Goal: Information Seeking & Learning: Find specific page/section

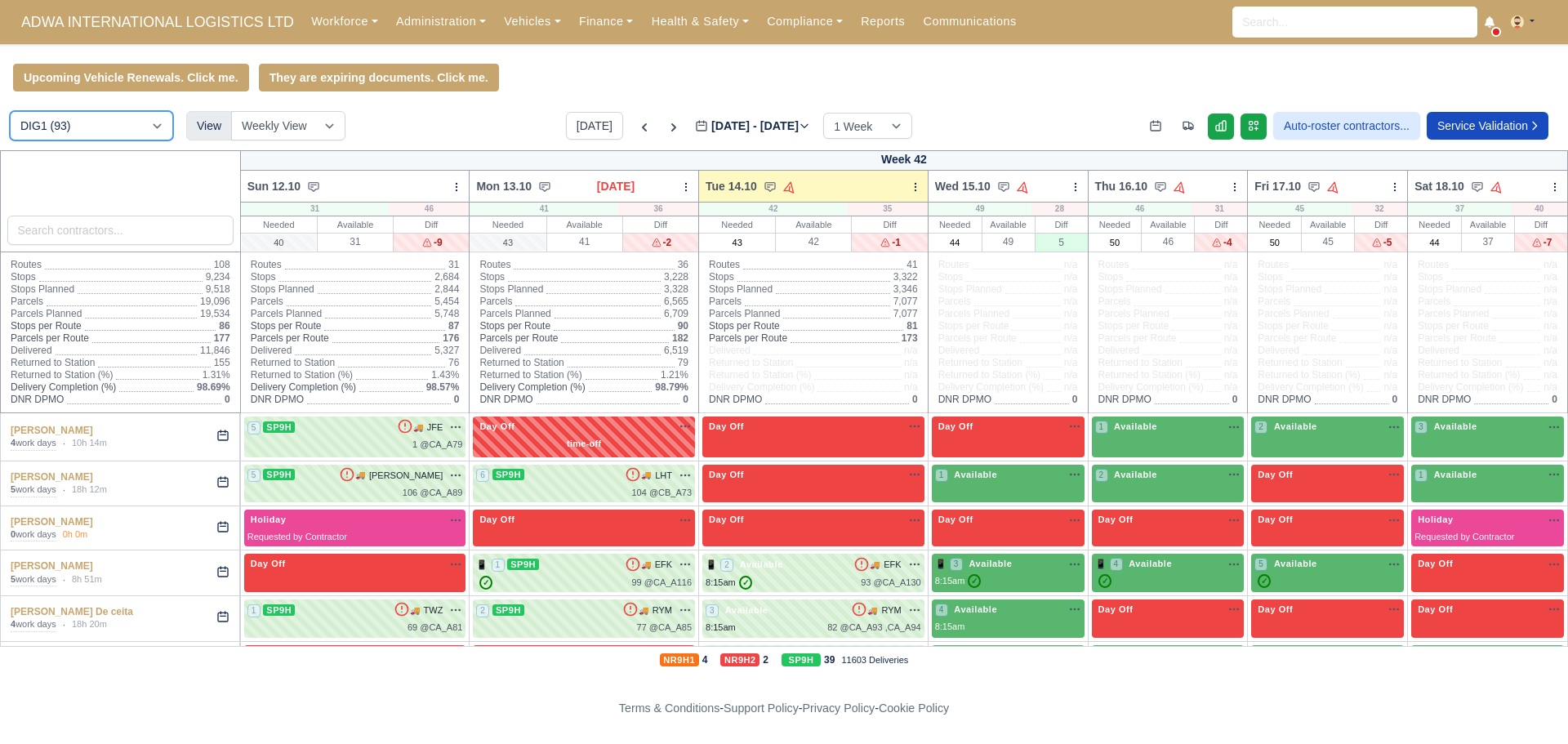
scroll to position [327, 0]
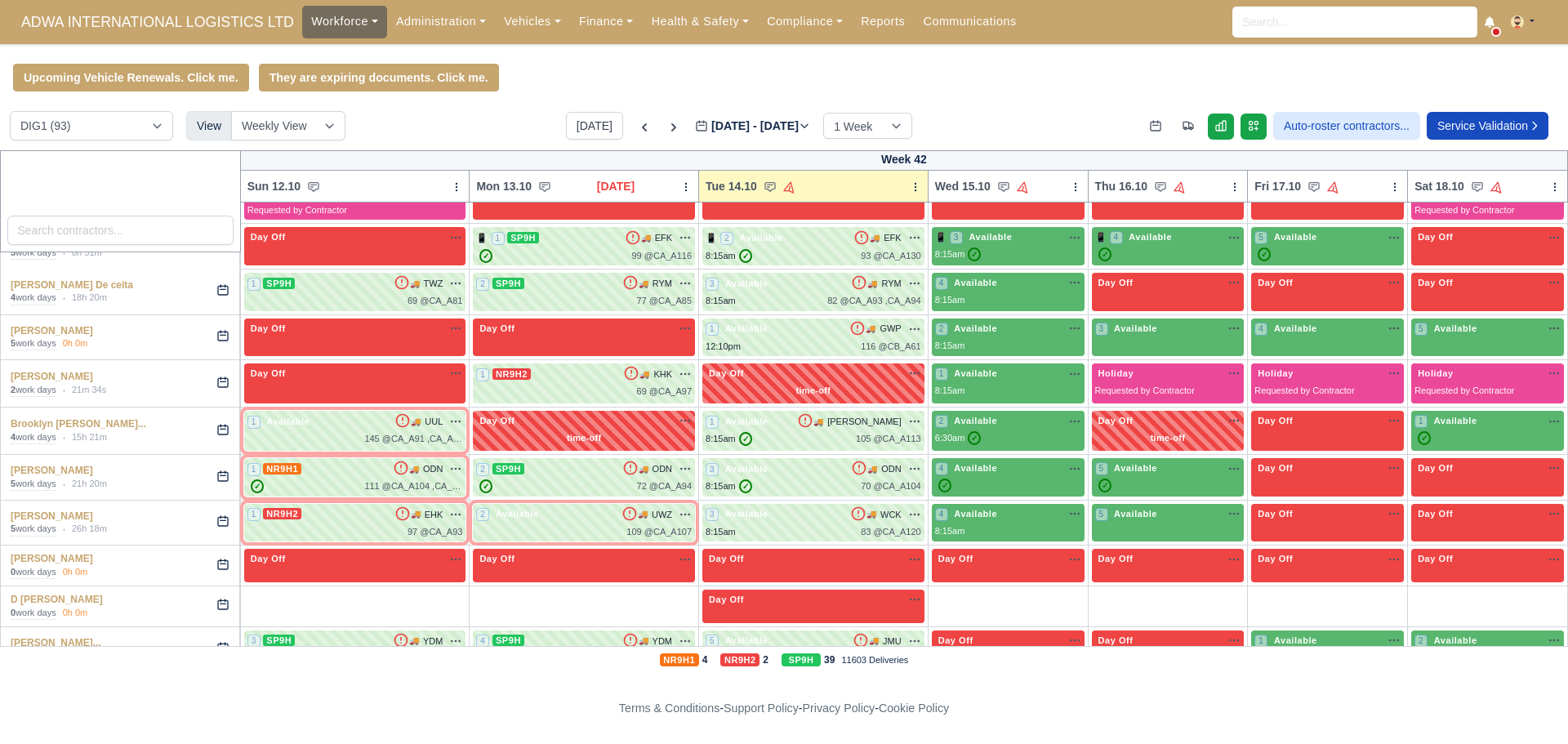
click at [357, 22] on link "Workforce" at bounding box center [344, 22] width 85 height 32
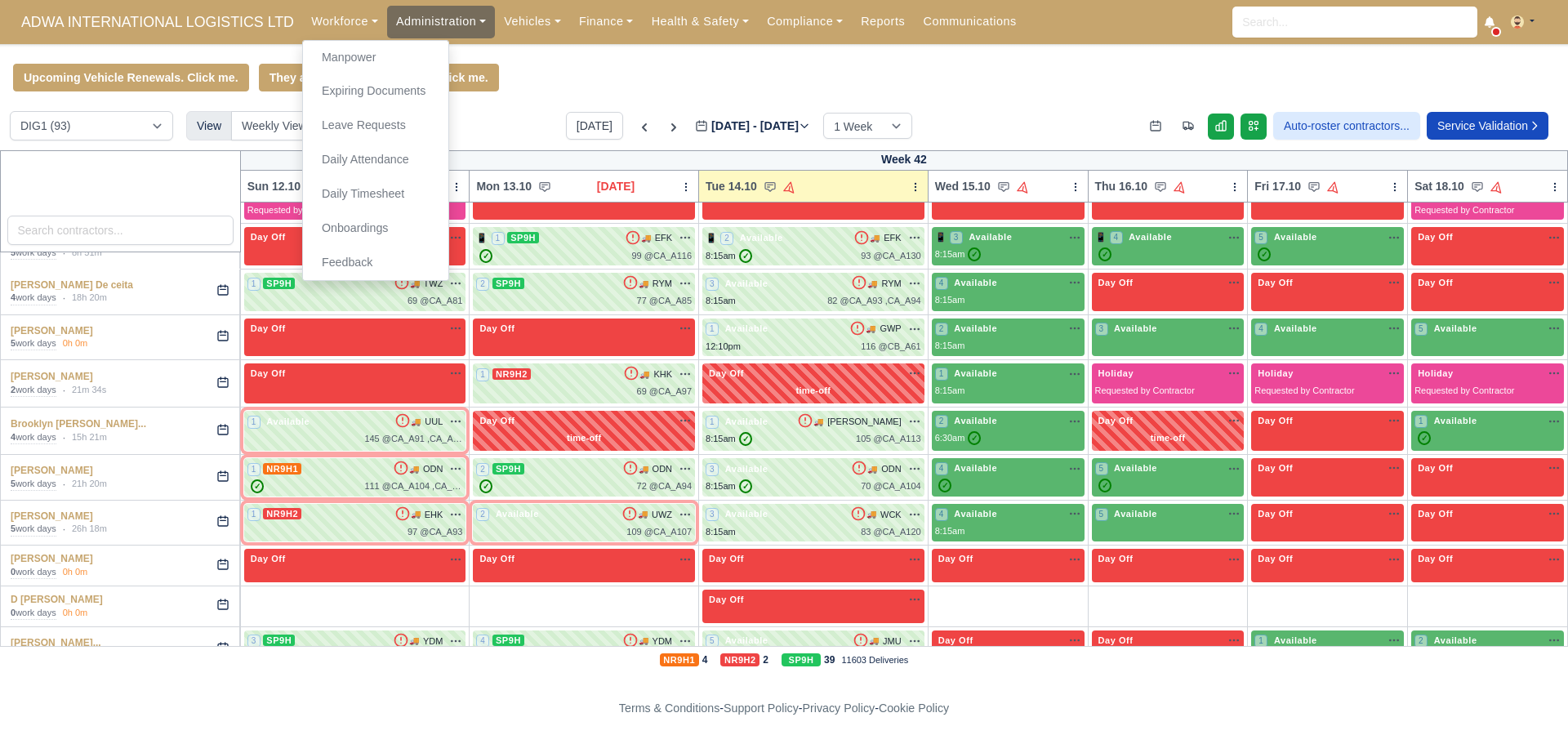
click at [402, 21] on link "Administration" at bounding box center [440, 22] width 108 height 32
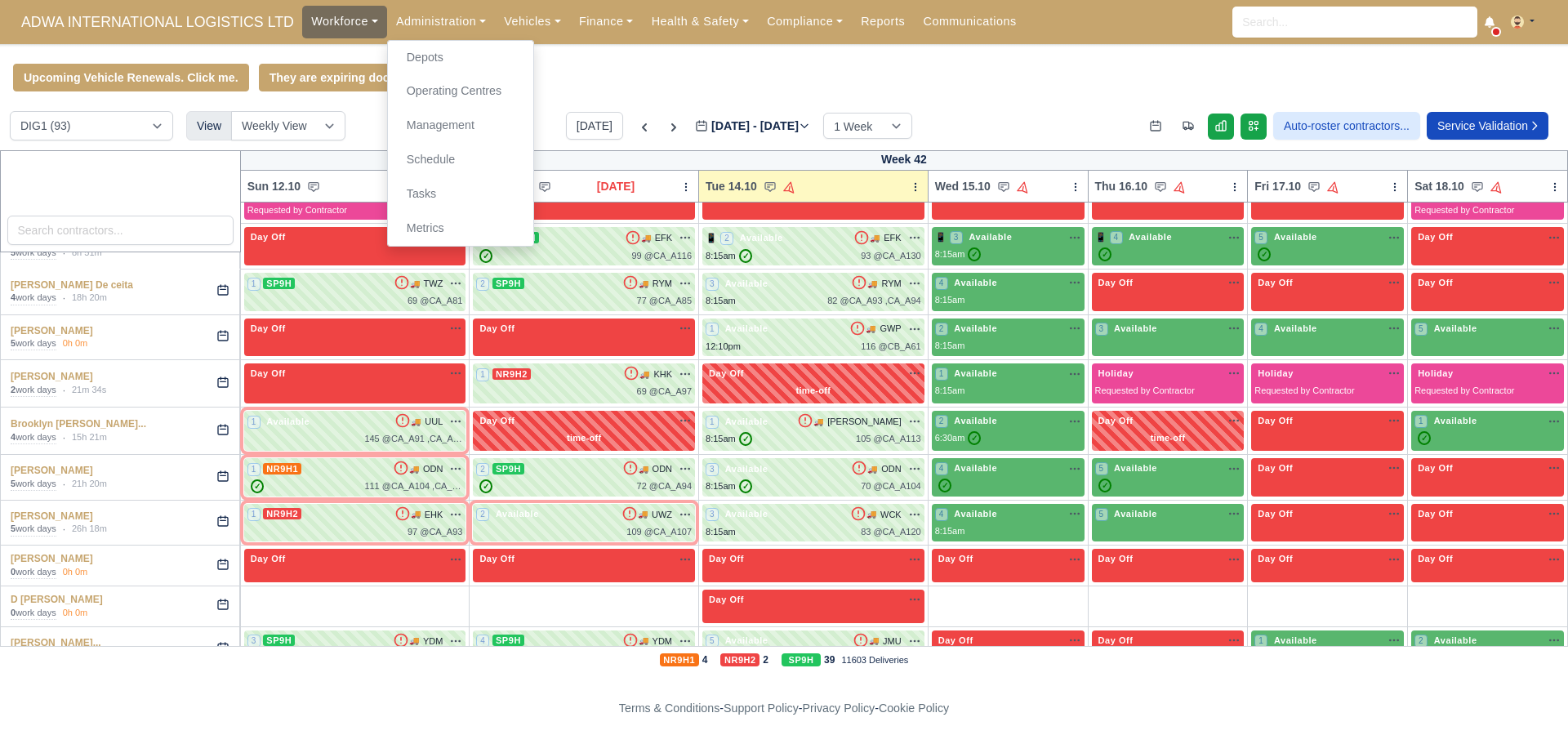
click at [324, 24] on link "Workforce" at bounding box center [344, 22] width 85 height 32
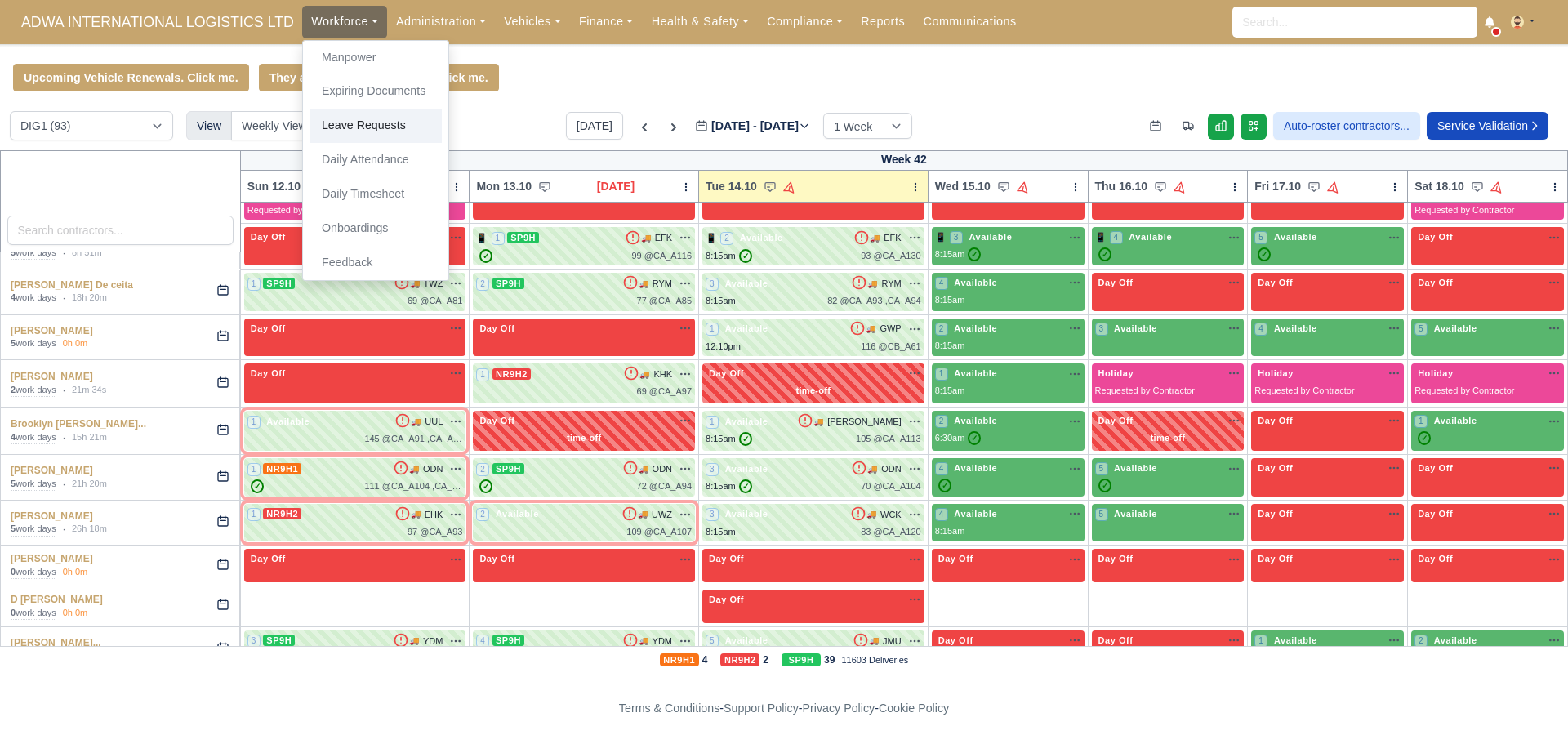
click at [366, 126] on link "Leave Requests" at bounding box center [376, 126] width 132 height 34
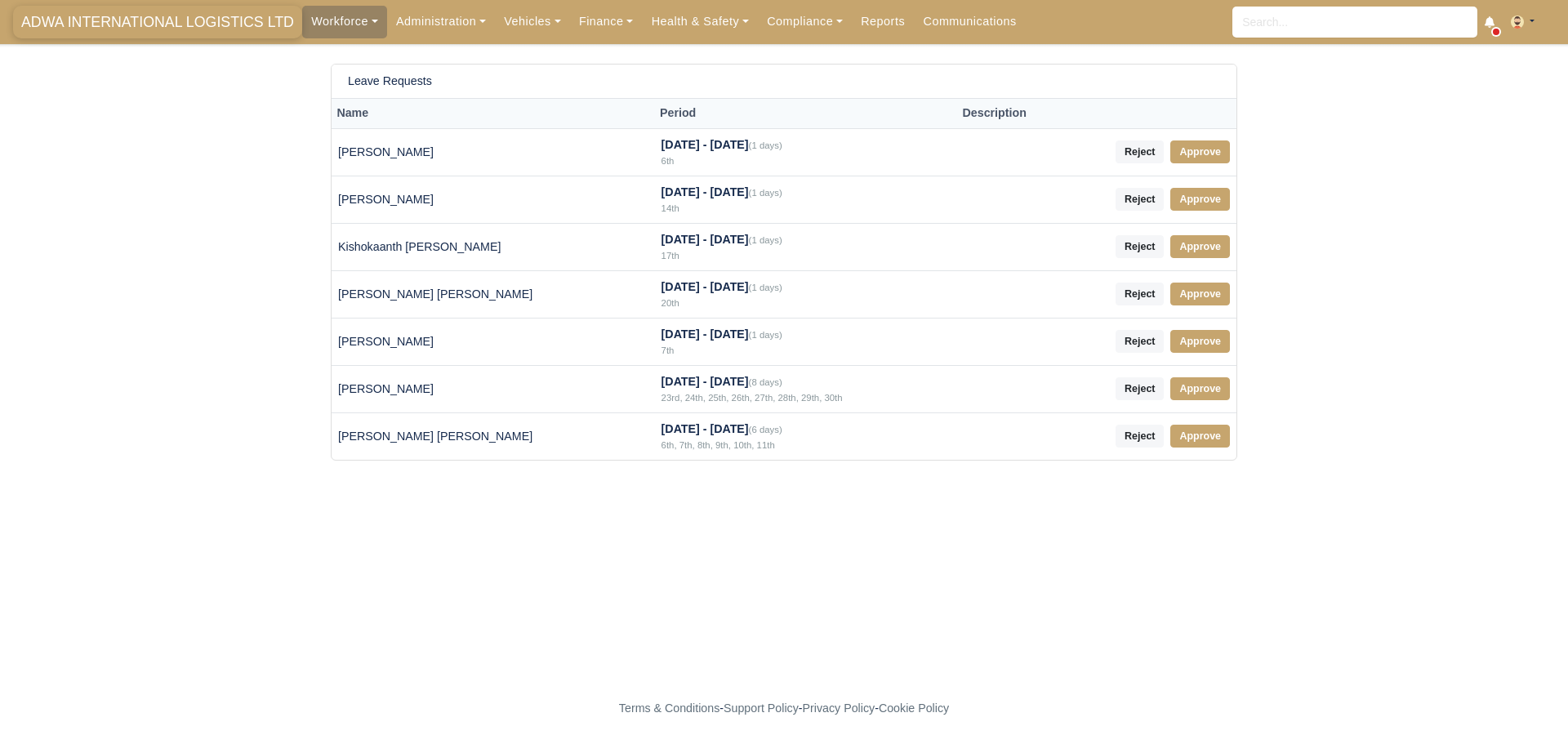
click at [224, 18] on span "ADWA INTERNATIONAL LOGISTICS LTD" at bounding box center [157, 22] width 289 height 33
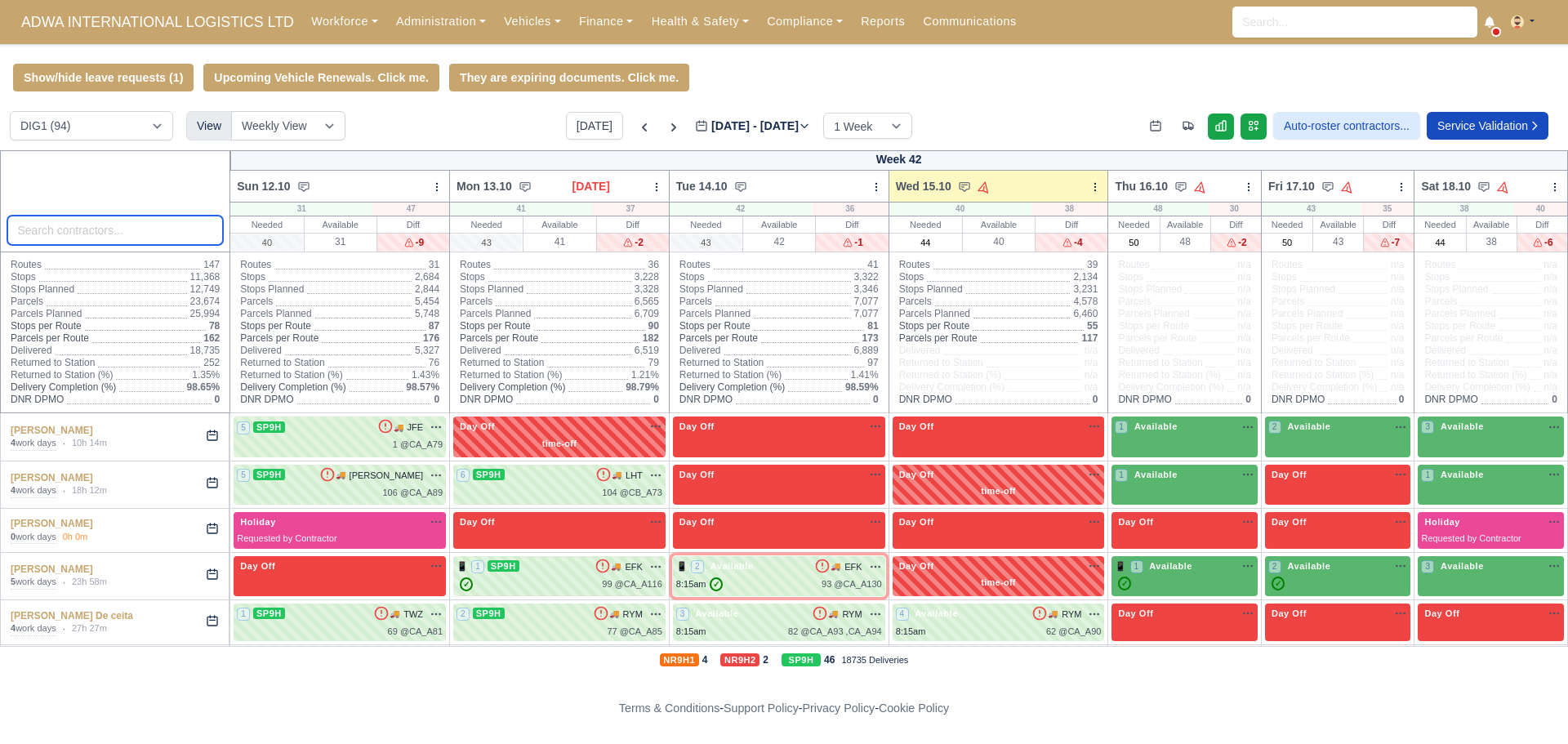
click at [153, 236] on input "search" at bounding box center [116, 231] width 217 height 29
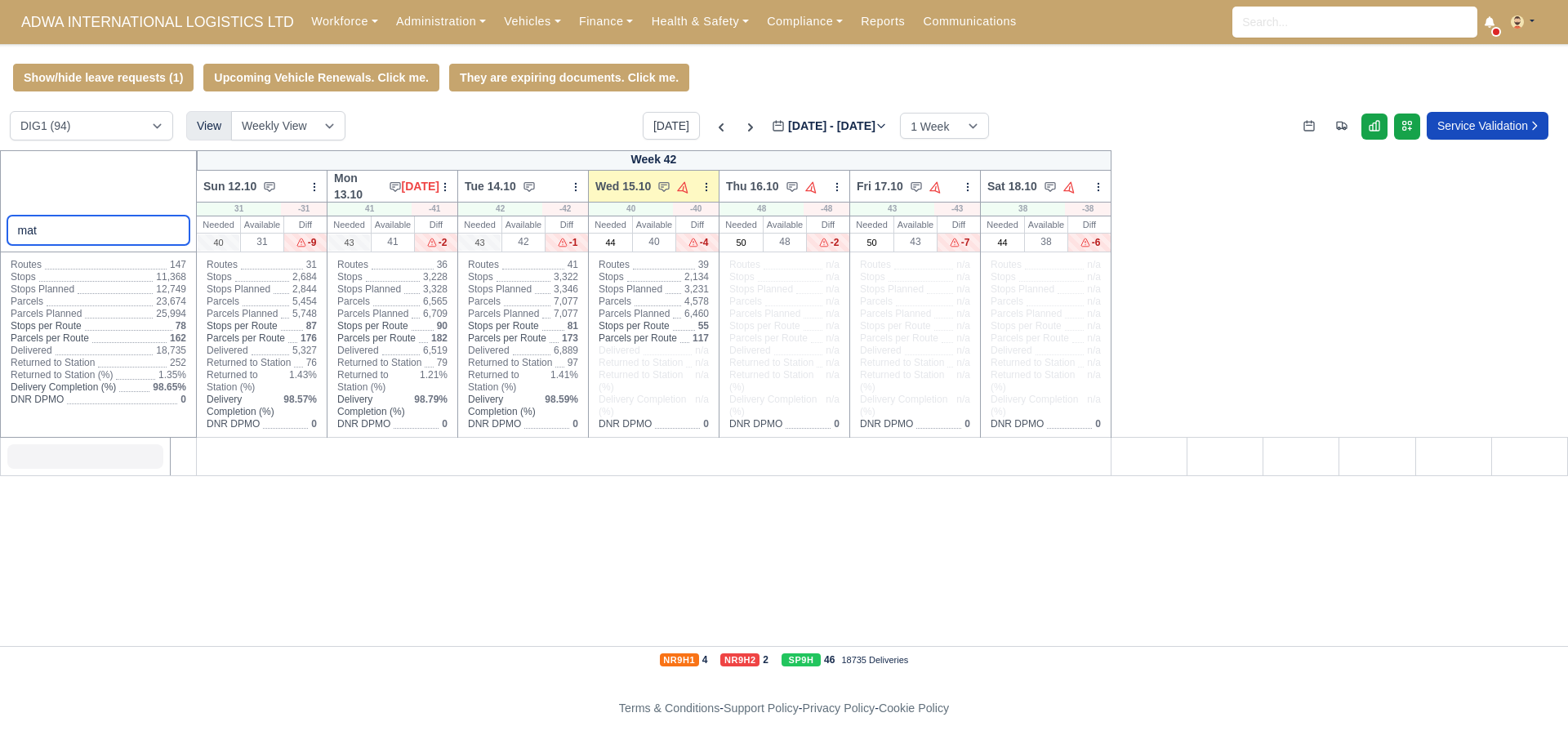
type input "mat"
click at [65, 126] on select "DIG1 (94) DHW1 (55)" at bounding box center [91, 126] width 163 height 29
select select "2"
click at [9, 114] on select "DIG1 (94) DHW1 (55)" at bounding box center [91, 126] width 163 height 29
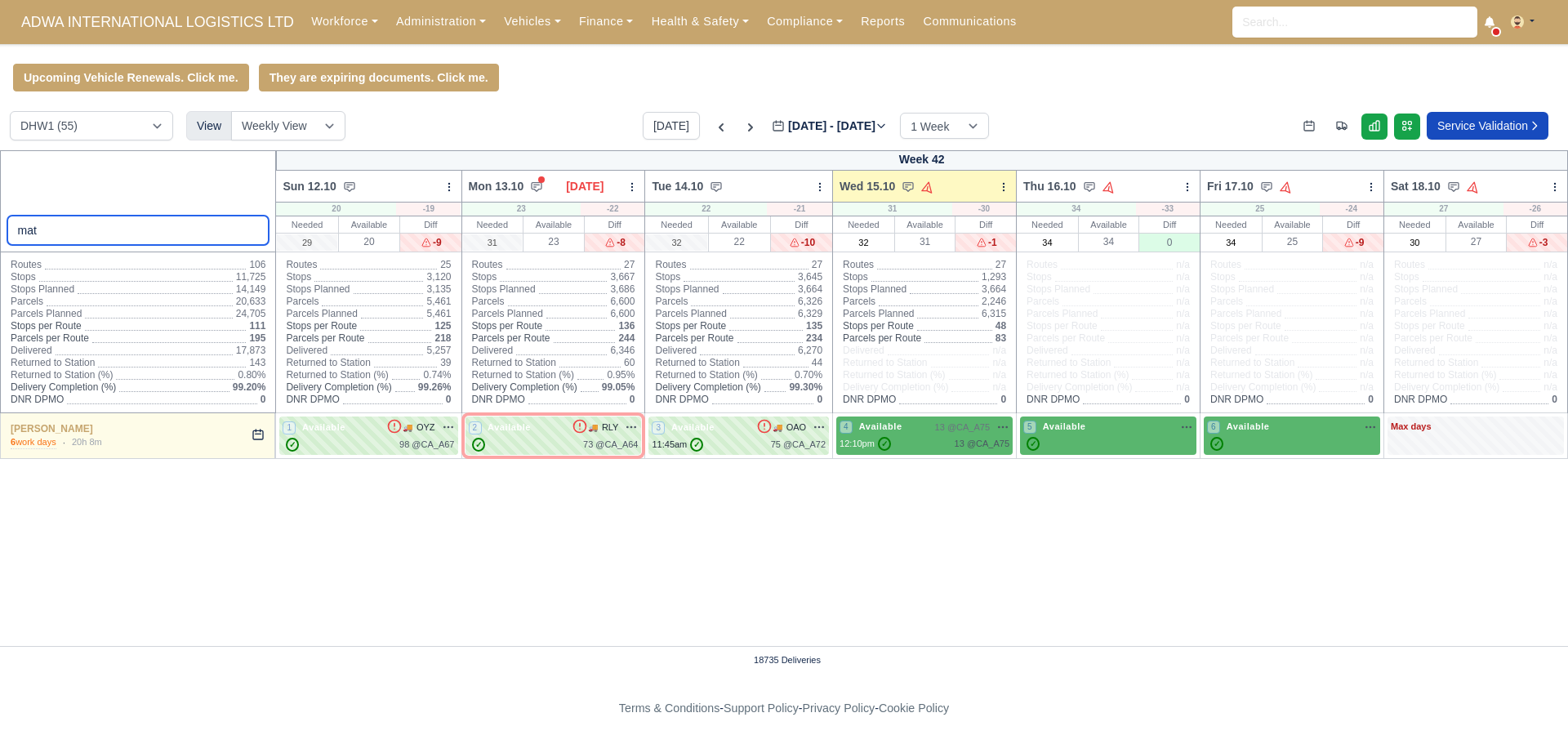
drag, startPoint x: 52, startPoint y: 239, endPoint x: 0, endPoint y: 220, distance: 55.4
click at [0, 220] on div "mat" at bounding box center [138, 201] width 277 height 102
select select "2"
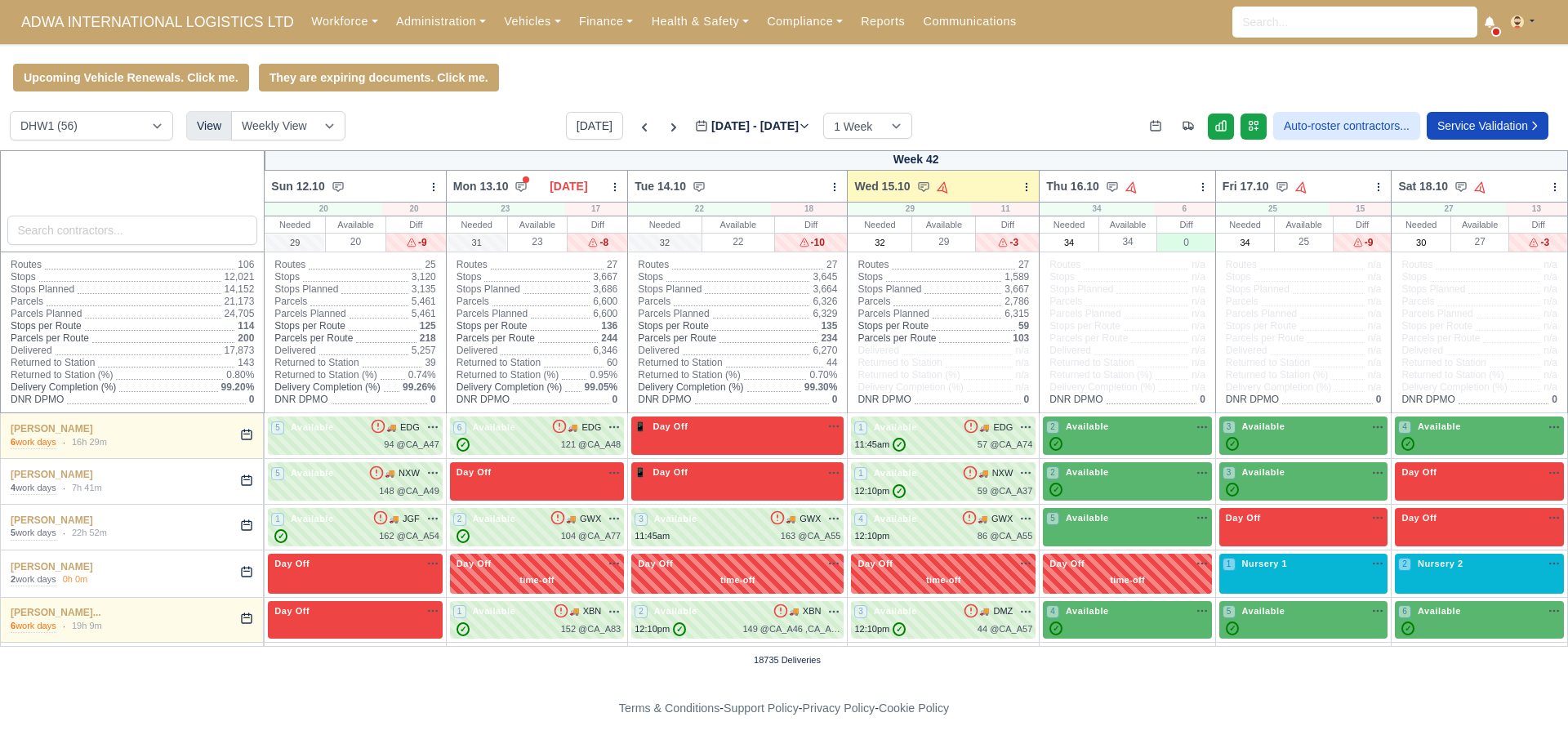
click at [1024, 67] on div "Upcoming Vehicle Renewals. Click me. They are expiring documents. Click me." at bounding box center [784, 77] width 1568 height 28
click at [666, 128] on icon at bounding box center [673, 127] width 16 height 16
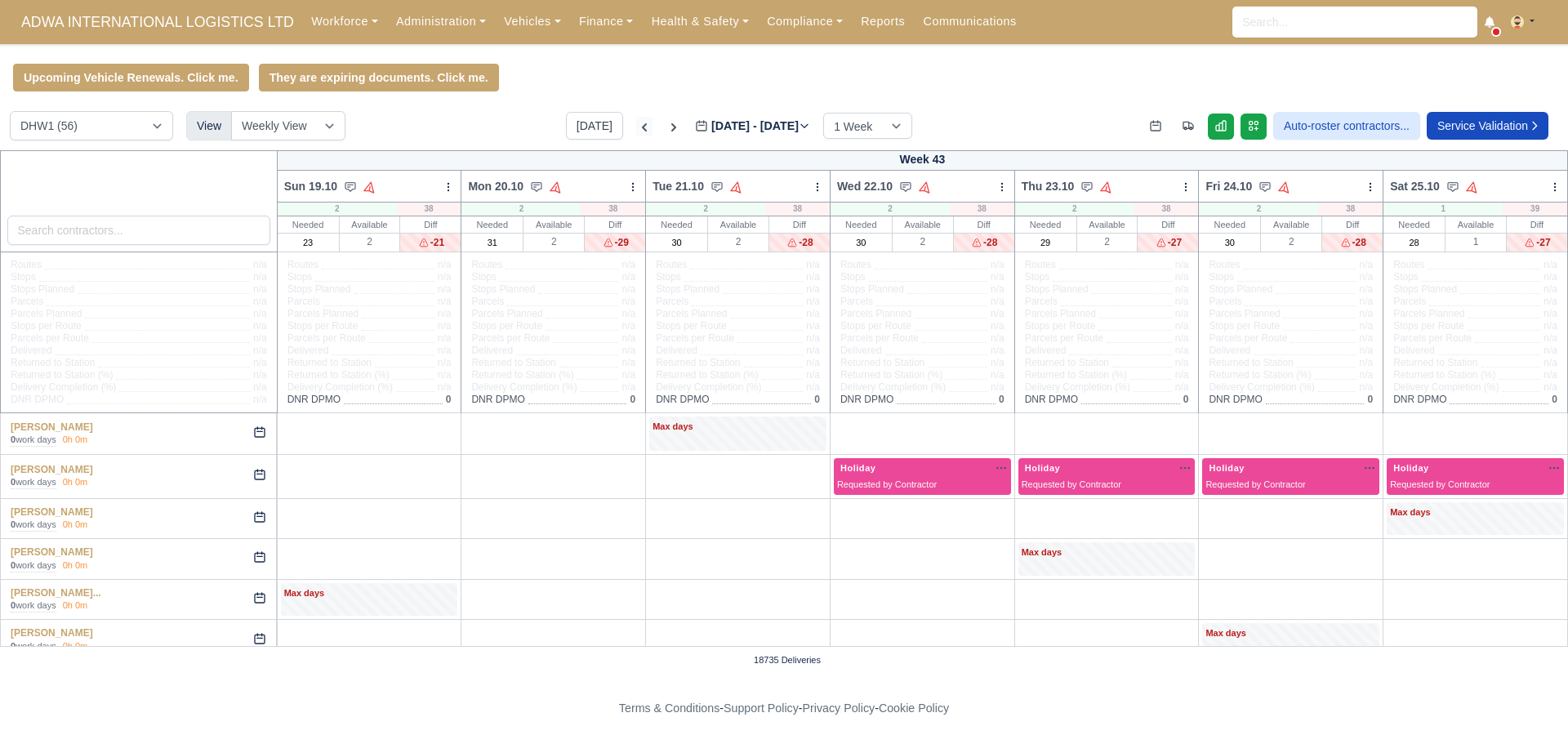
click at [636, 130] on icon at bounding box center [644, 127] width 16 height 16
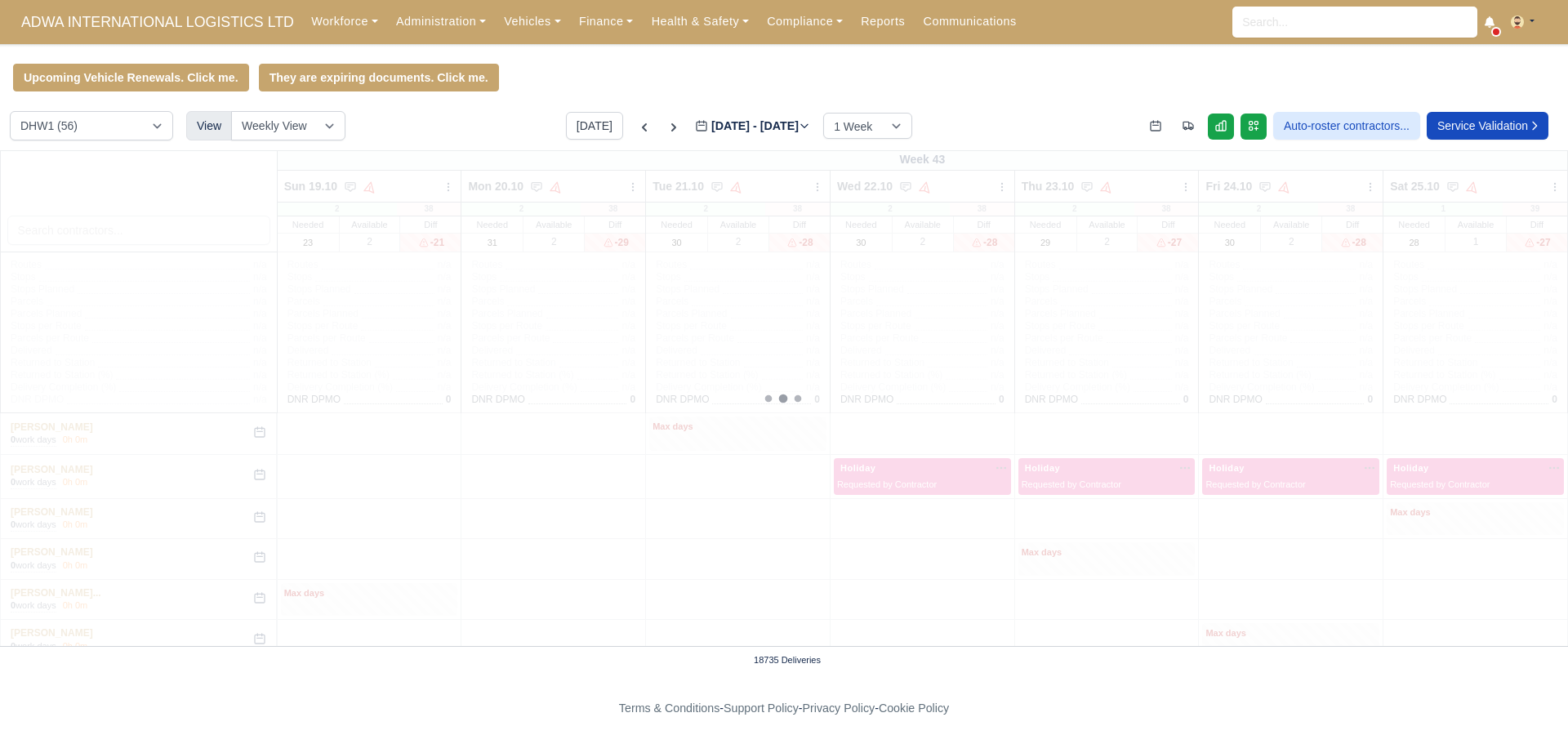
type input "[DATE]"
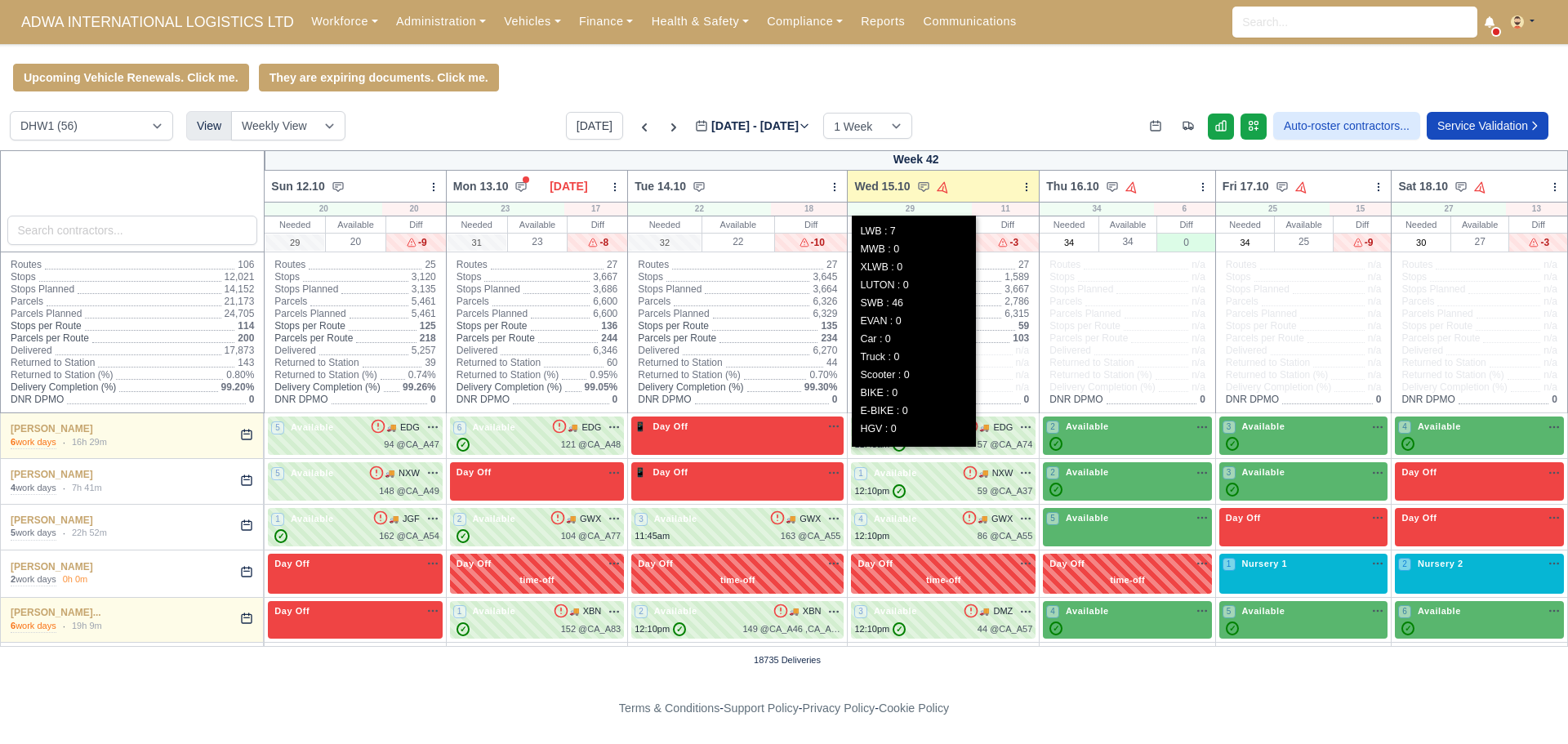
drag, startPoint x: 907, startPoint y: 209, endPoint x: 893, endPoint y: 208, distance: 14.0
click at [893, 208] on div "29 LWB : 7 MWB : 0 XLWB : 0 LUTON : 0 SWB : 46 EVAN : 0 Car : 0 Truck : 0 Scoot…" at bounding box center [910, 208] width 124 height 13
click at [907, 211] on div "29 LWB : 7 MWB : 0 XLWB : 0 LUTON : 0 SWB : 46 EVAN : 0 Car : 0 Truck : 0 Scoot…" at bounding box center [910, 208] width 124 height 13
drag, startPoint x: 907, startPoint y: 211, endPoint x: 897, endPoint y: 206, distance: 11.2
click at [897, 206] on div "29 LWB : 7 MWB : 0 XLWB : 0 LUTON : 0 SWB : 46 EVAN : 0 Car : 0 Truck : 0 Scoot…" at bounding box center [910, 208] width 124 height 13
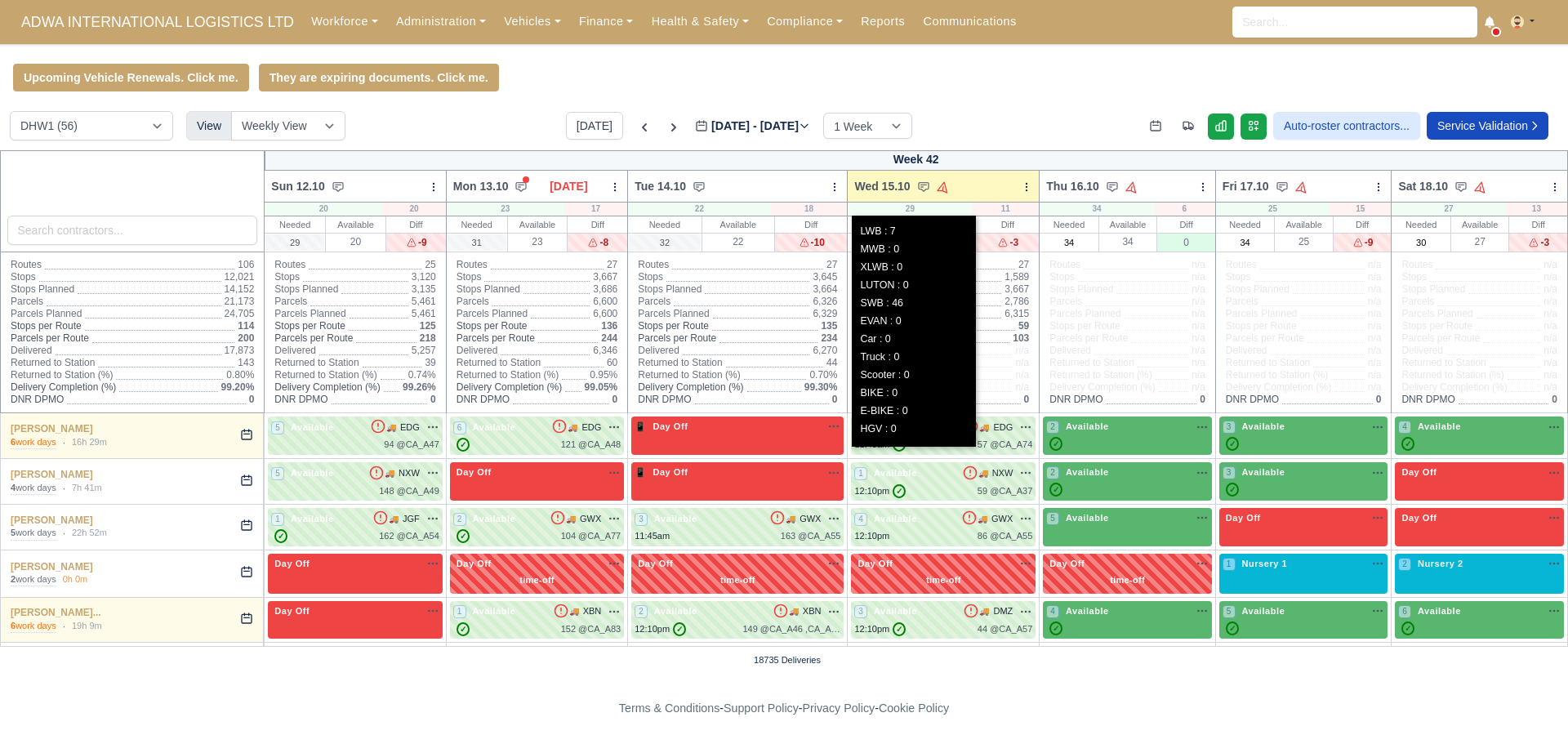
click at [904, 208] on div "29 LWB : 7 MWB : 0 XLWB : 0 LUTON : 0 SWB : 46 EVAN : 0 Car : 0 Truck : 0 Scoot…" at bounding box center [910, 208] width 124 height 13
drag, startPoint x: 919, startPoint y: 210, endPoint x: 899, endPoint y: 212, distance: 20.1
click at [899, 212] on div "29 LWB : 7 MWB : 0 XLWB : 0 LUTON : 0 SWB : 46 EVAN : 0 Car : 0 Truck : 0 Scoot…" at bounding box center [910, 208] width 124 height 13
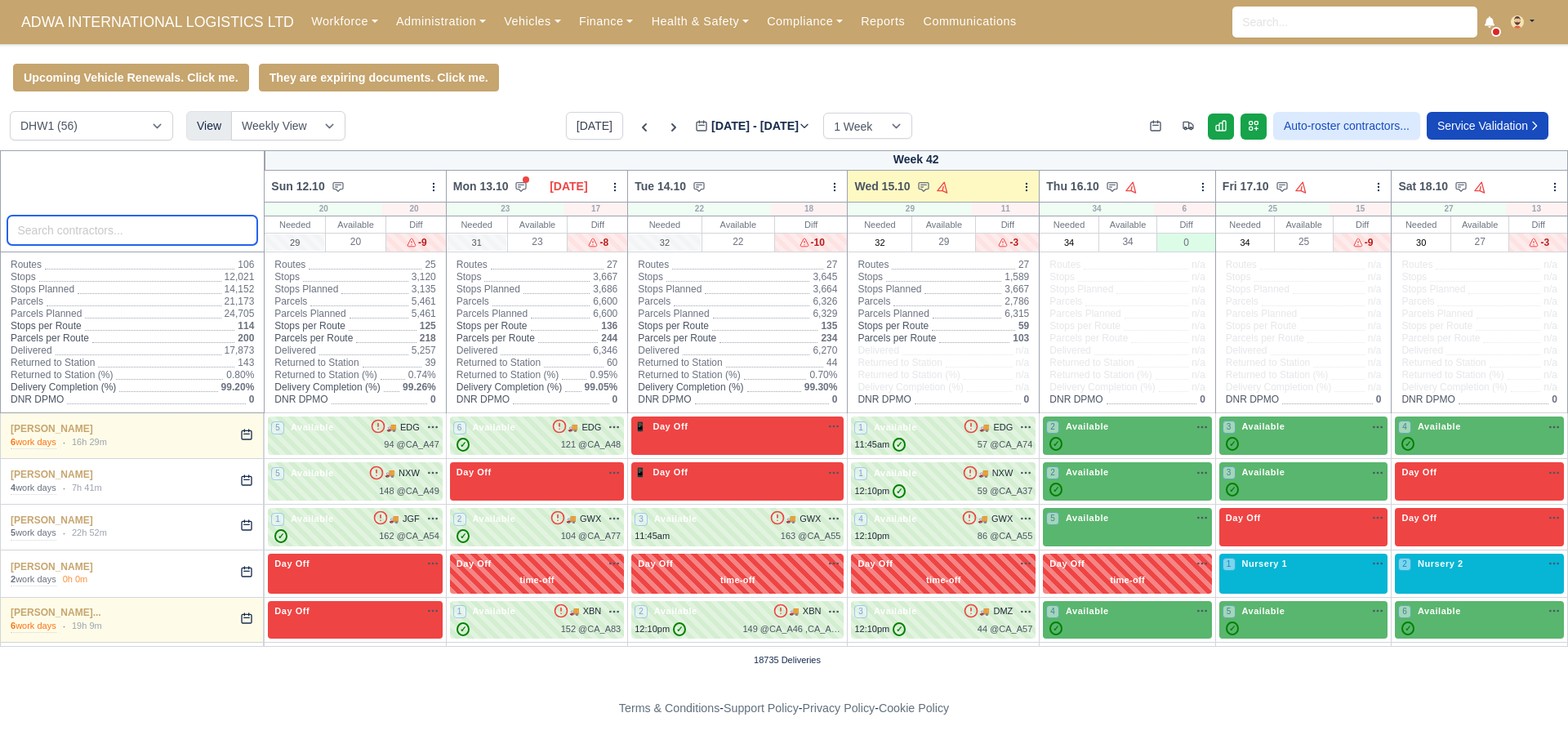
click at [120, 223] on input "search" at bounding box center [132, 231] width 250 height 29
click at [95, 235] on input "search" at bounding box center [132, 231] width 250 height 29
click at [121, 184] on div at bounding box center [132, 201] width 266 height 102
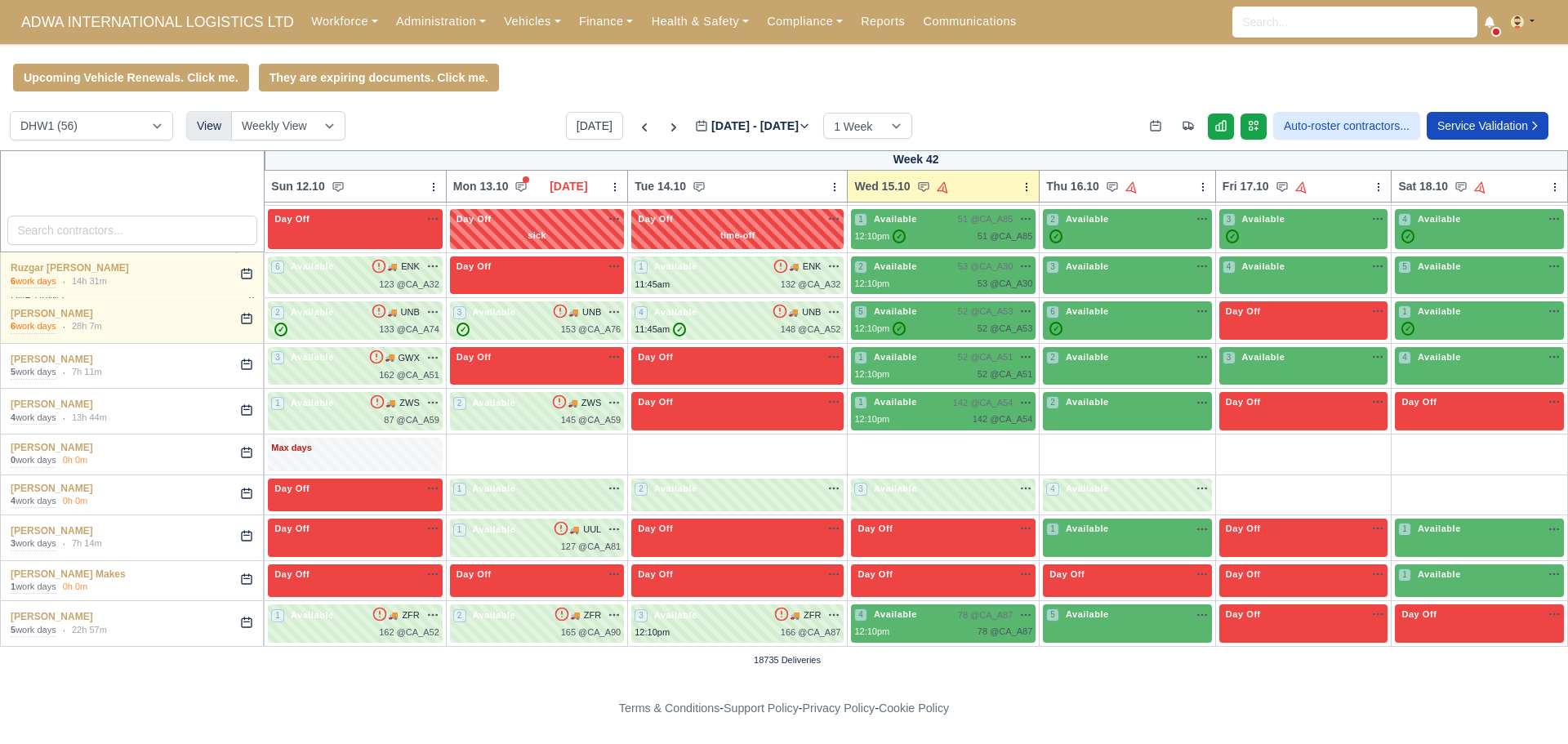
scroll to position [1590, 0]
click at [451, 661] on div "18735 Deliveries" at bounding box center [784, 660] width 1568 height 13
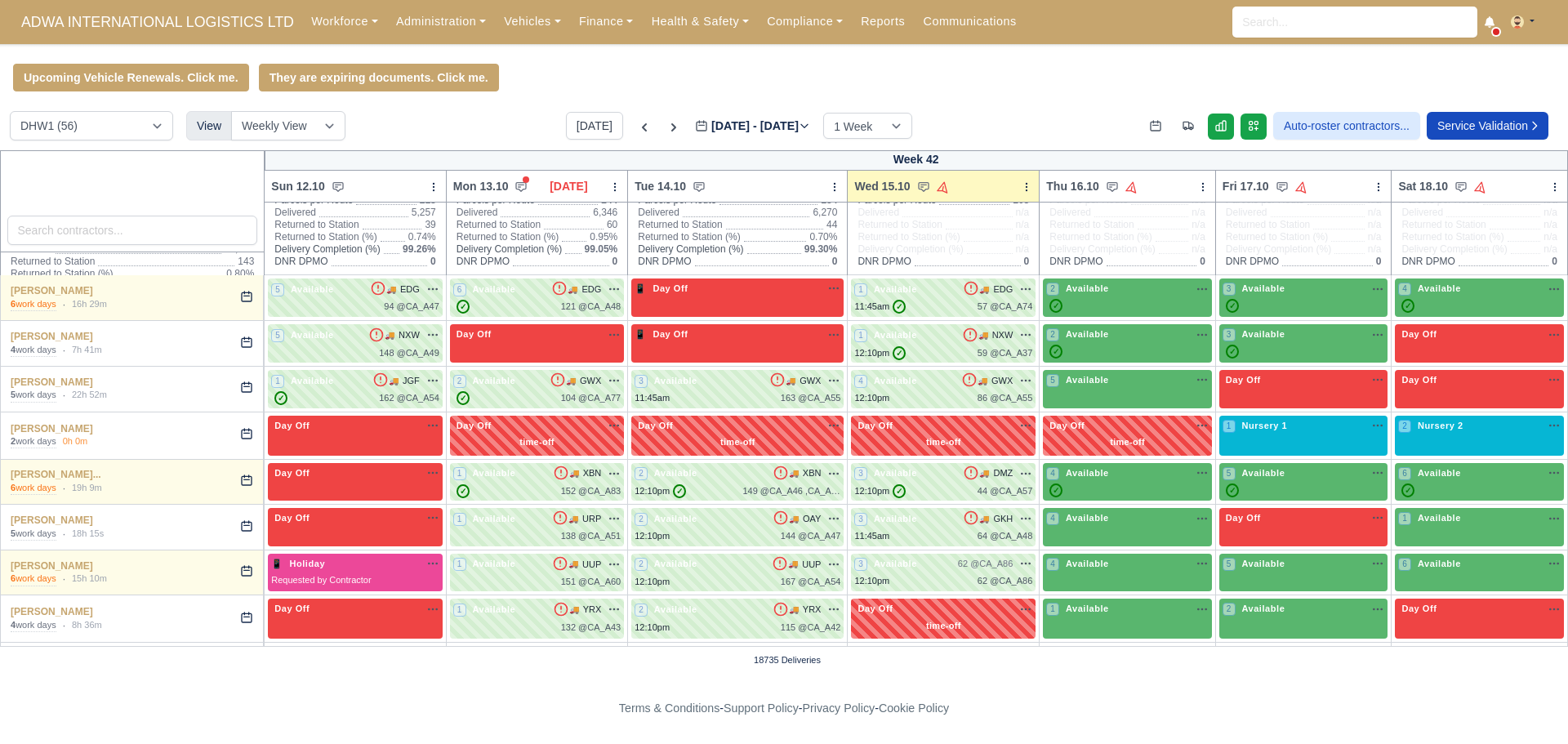
scroll to position [0, 0]
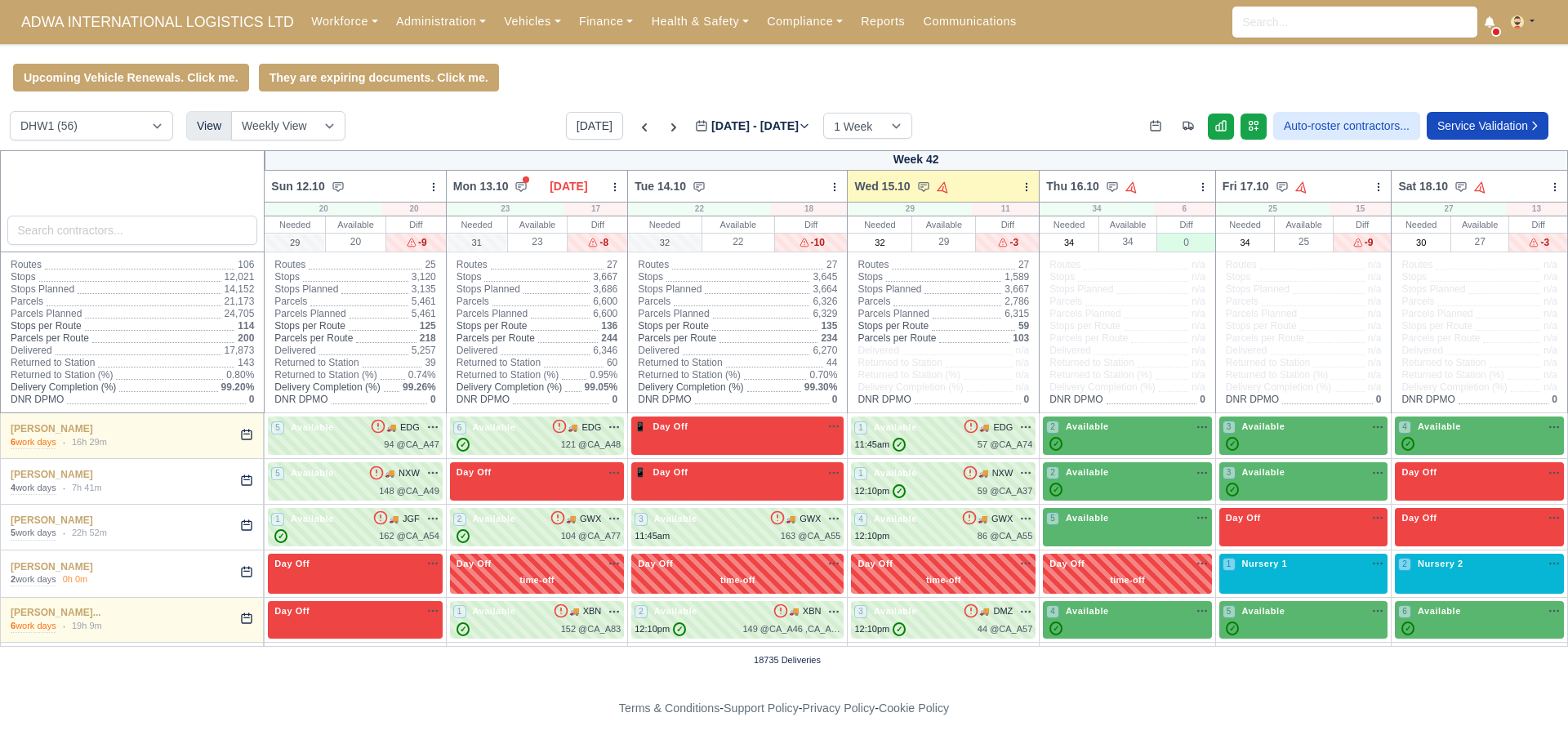
drag, startPoint x: 542, startPoint y: 243, endPoint x: 530, endPoint y: 242, distance: 12.0
click at [530, 242] on div "23" at bounding box center [538, 242] width 59 height 17
click at [548, 242] on div "23" at bounding box center [538, 242] width 59 height 17
click at [76, 135] on select "DIG1 (94) DHW1 (56)" at bounding box center [91, 126] width 163 height 29
select select "1"
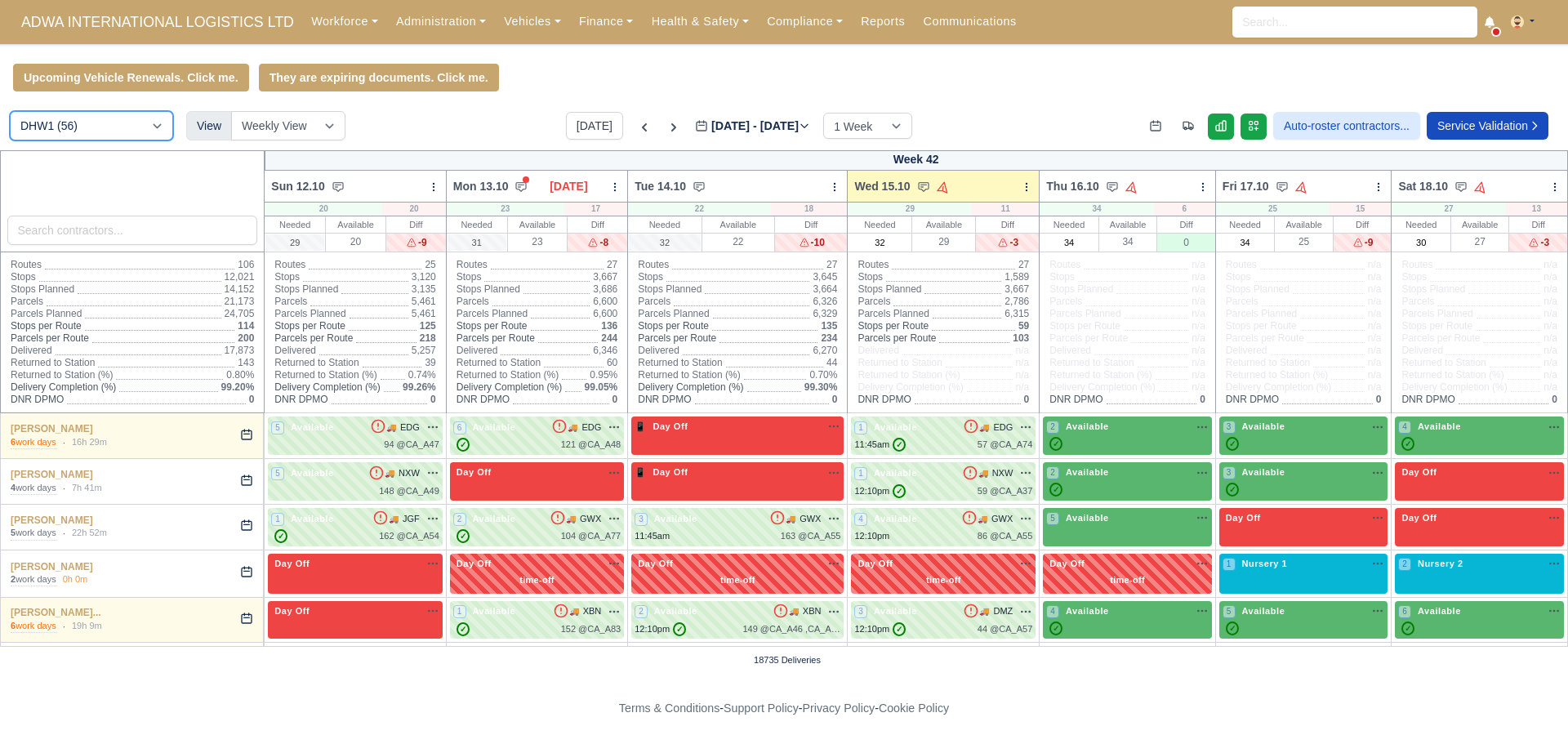
click at [9, 114] on select "DIG1 (94) DHW1 (56)" at bounding box center [91, 126] width 163 height 29
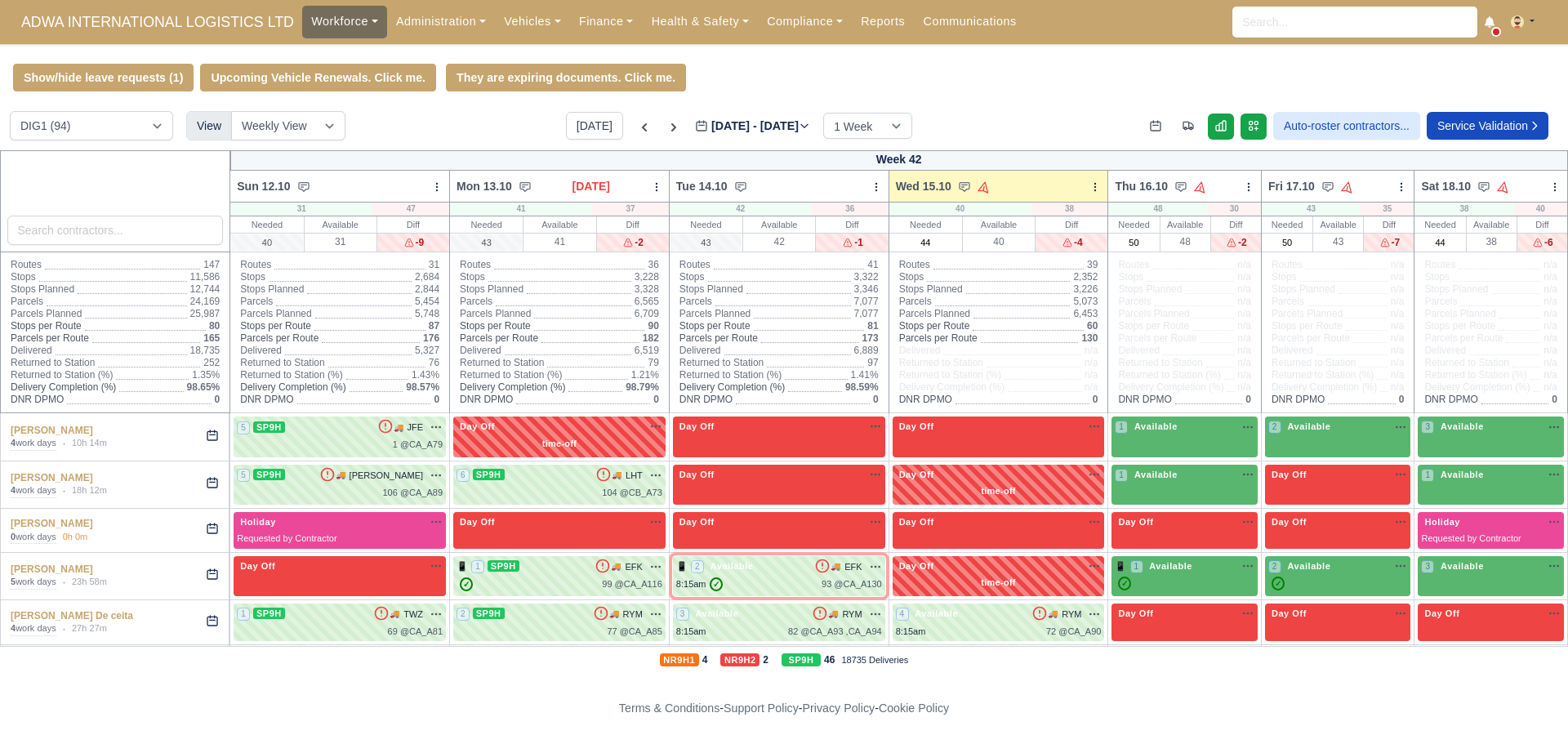
click at [351, 18] on link "Workforce" at bounding box center [344, 22] width 85 height 32
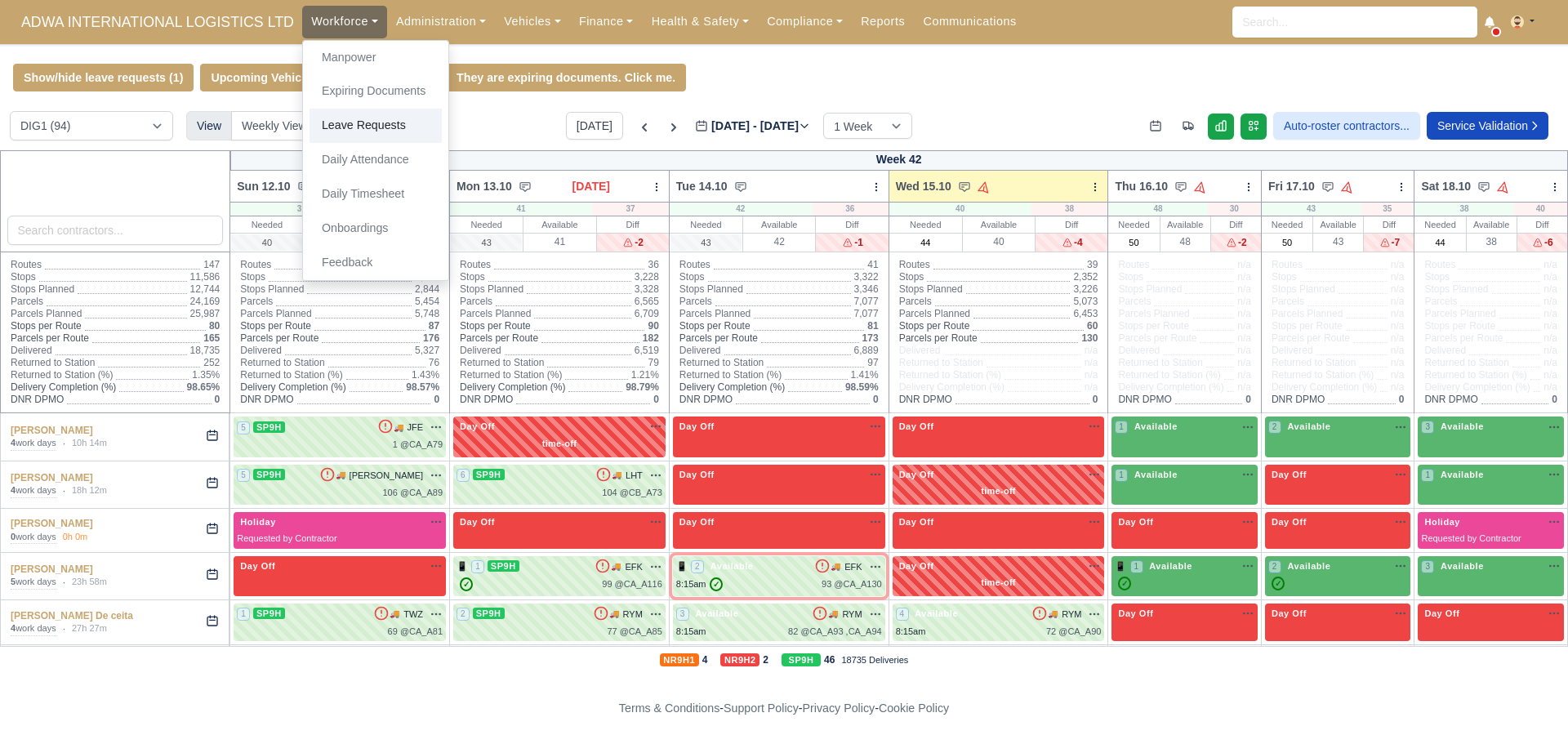
click at [355, 131] on link "Leave Requests" at bounding box center [376, 126] width 132 height 34
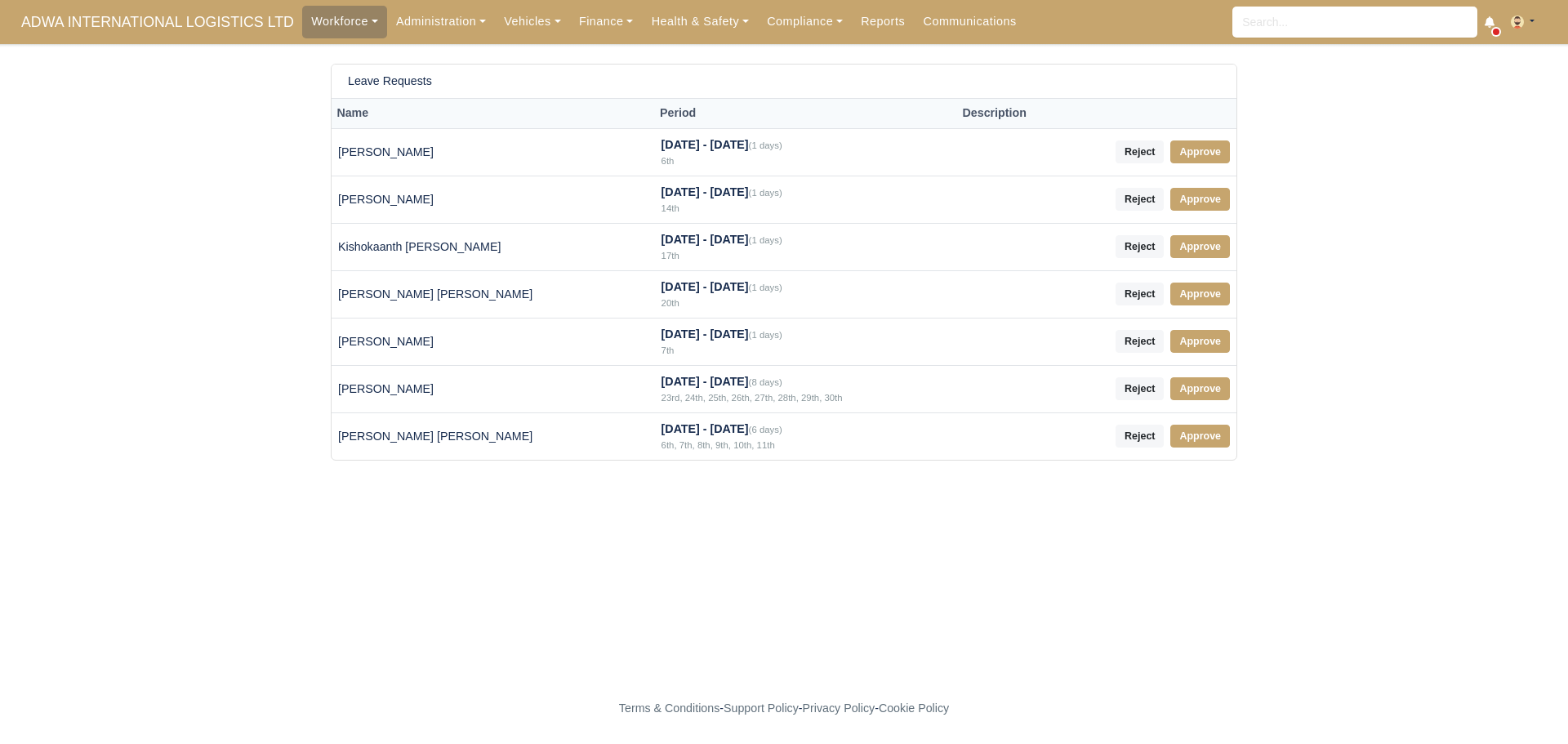
click at [1492, 21] on icon at bounding box center [1489, 22] width 9 height 11
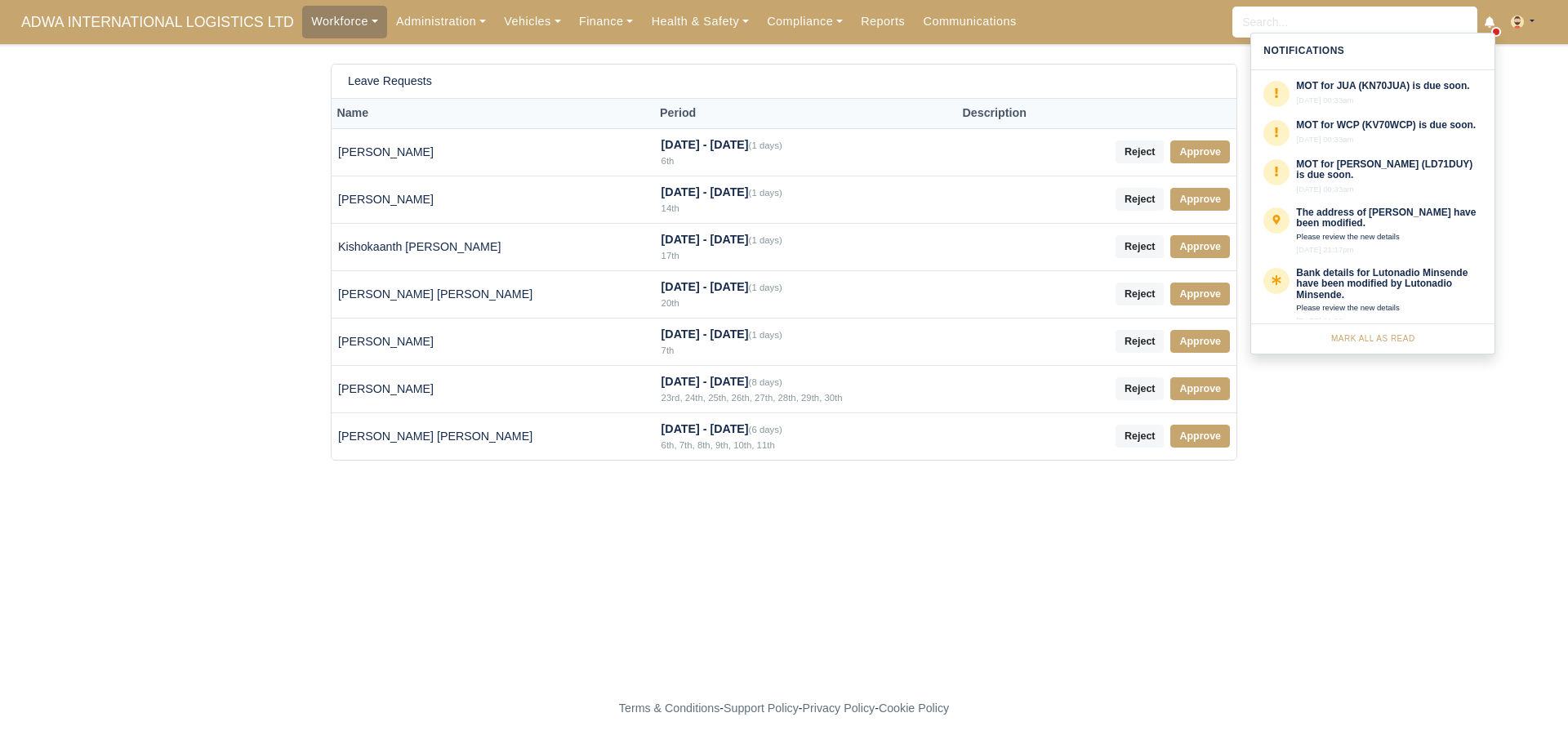
click at [1337, 54] on div "Notifications" at bounding box center [1373, 52] width 243 height 36
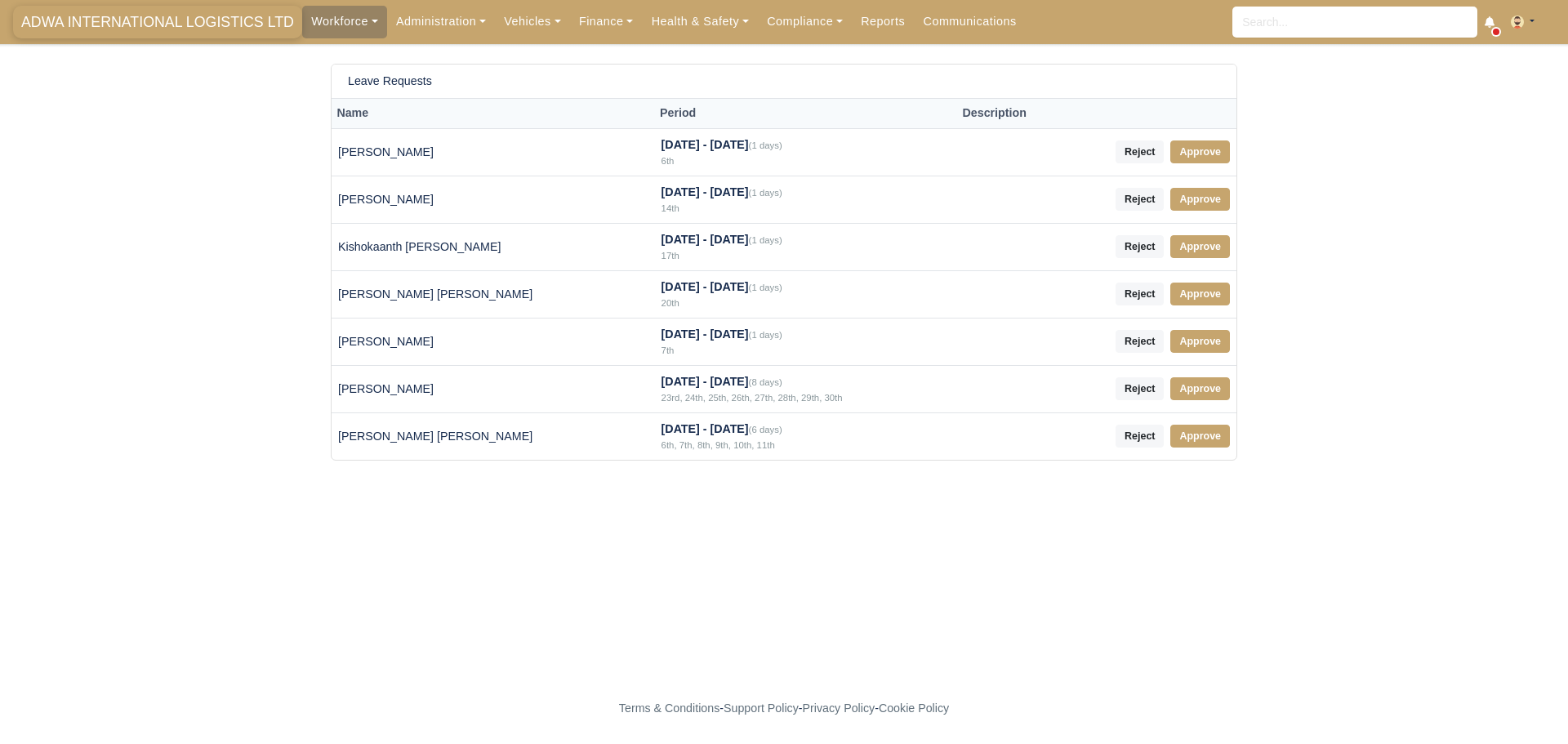
click at [195, 20] on span "ADWA INTERNATIONAL LOGISTICS LTD" at bounding box center [157, 22] width 289 height 33
click at [141, 23] on span "ADWA INTERNATIONAL LOGISTICS LTD" at bounding box center [157, 22] width 289 height 33
click at [306, 23] on link "Workforce" at bounding box center [344, 22] width 85 height 32
click at [310, 55] on link "Manpower" at bounding box center [376, 58] width 132 height 34
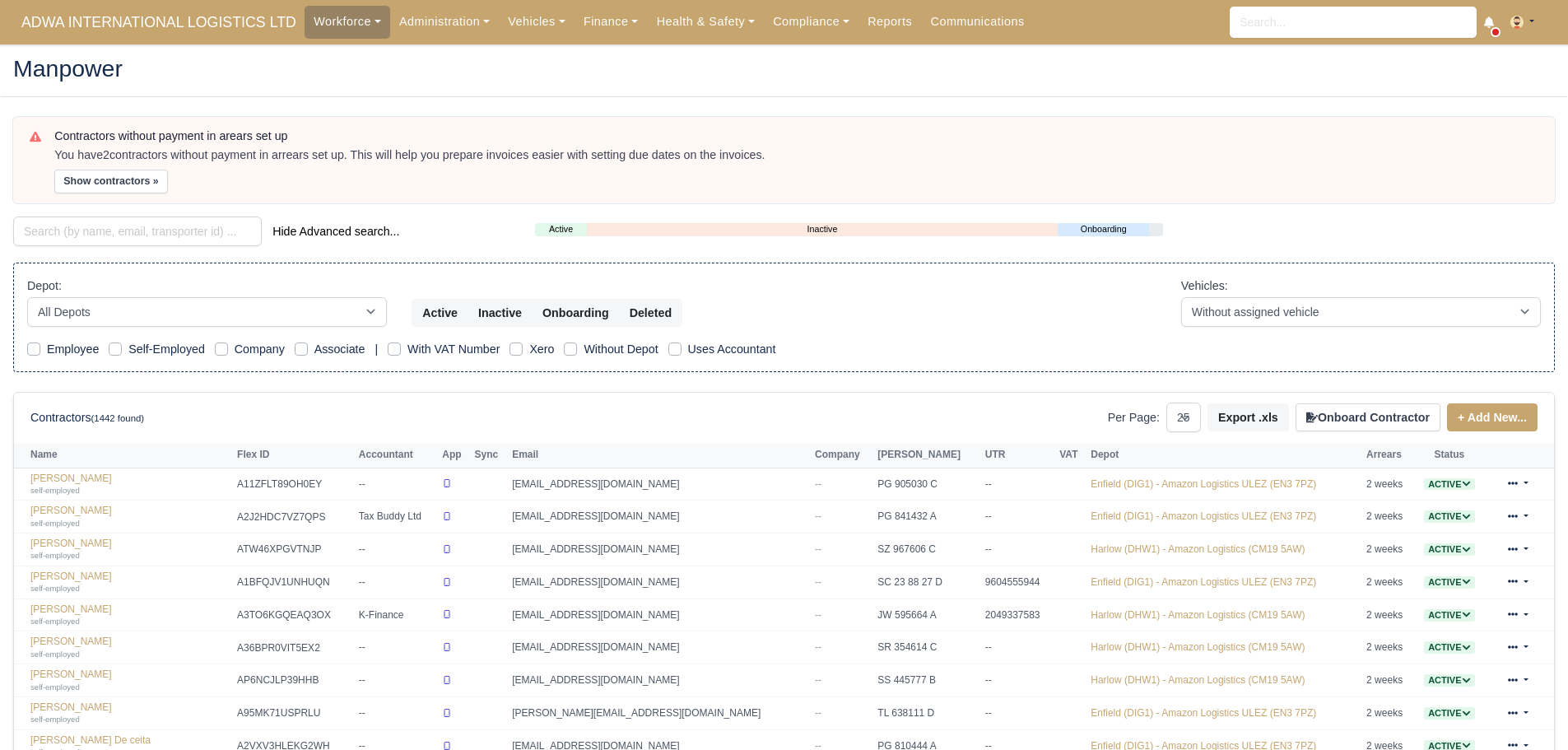
select select "25"
click at [118, 307] on select "All Depots Enfield (DIG1) - Amazon Logistics ULEZ (EN3 7PZ) Harlow (DHW1) - Ama…" at bounding box center [206, 312] width 360 height 29
drag, startPoint x: 120, startPoint y: 325, endPoint x: 118, endPoint y: 309, distance: 16.1
click at [120, 325] on select "All Depots Enfield (DIG1) - Amazon Logistics ULEZ (EN3 7PZ) Harlow (DHW1) - Ama…" at bounding box center [206, 312] width 360 height 29
click at [92, 243] on input "search" at bounding box center [137, 232] width 249 height 29
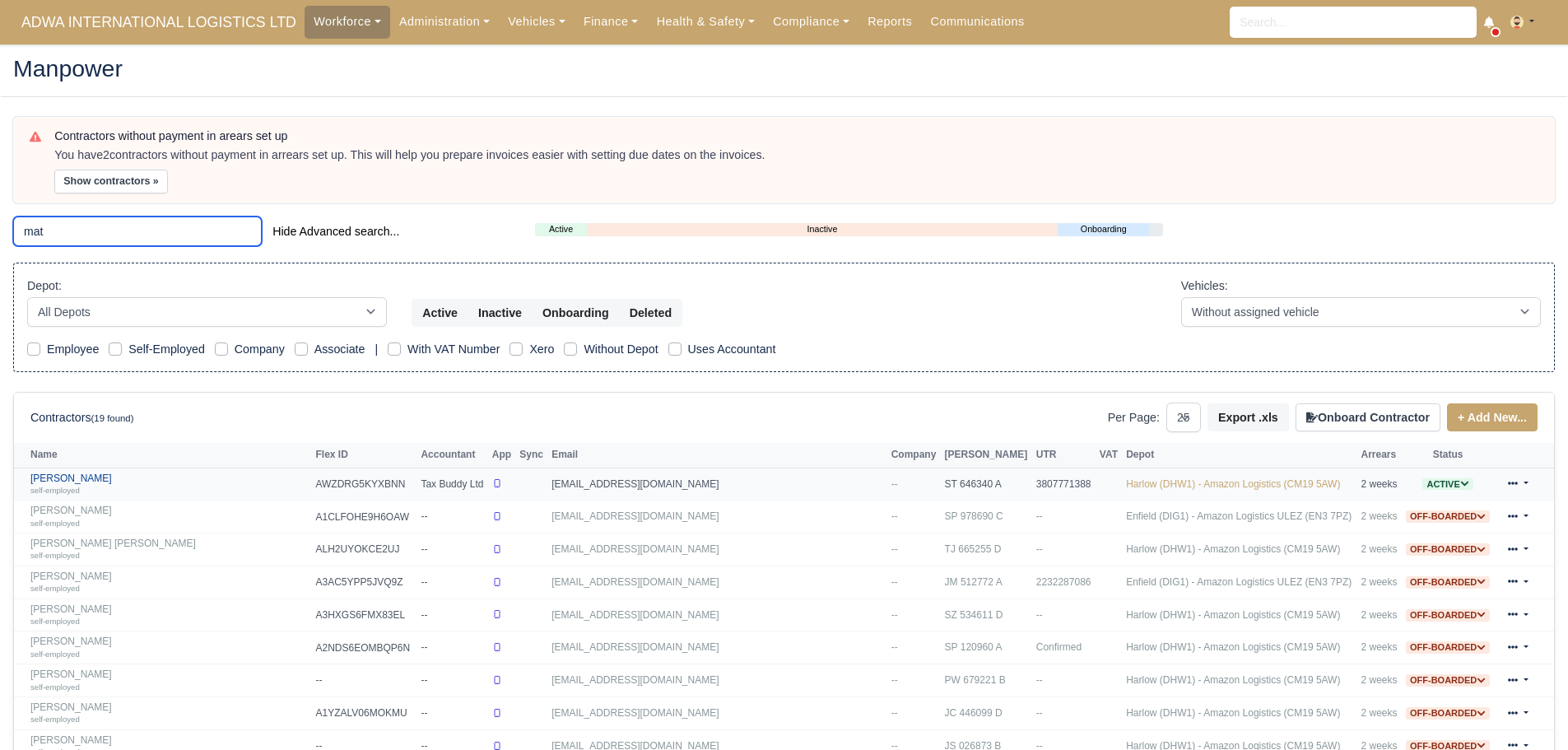
type input "mat"
click at [92, 478] on link "Matheus Candido self-employed" at bounding box center [168, 485] width 277 height 24
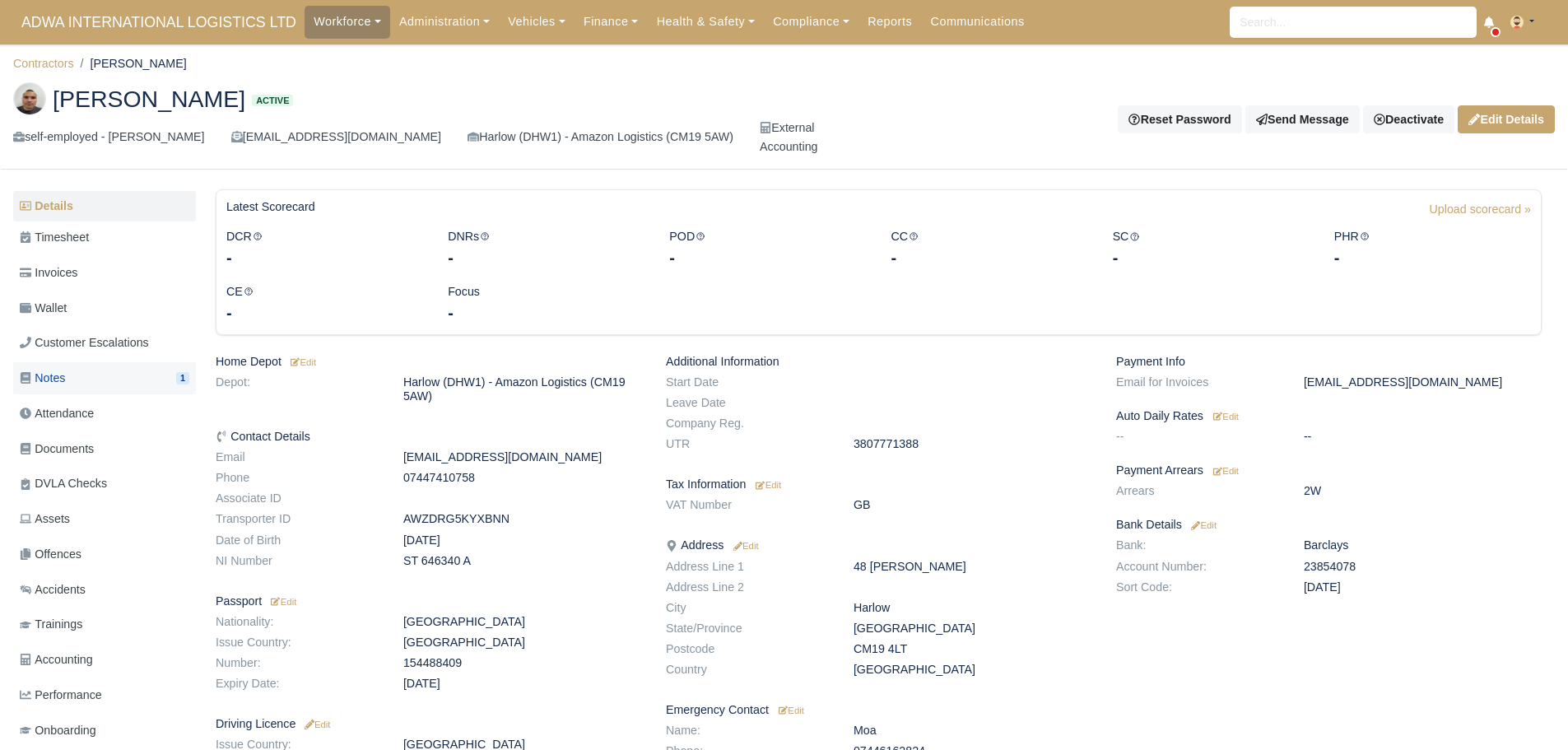
click at [70, 378] on link "Notes 1" at bounding box center [104, 378] width 183 height 32
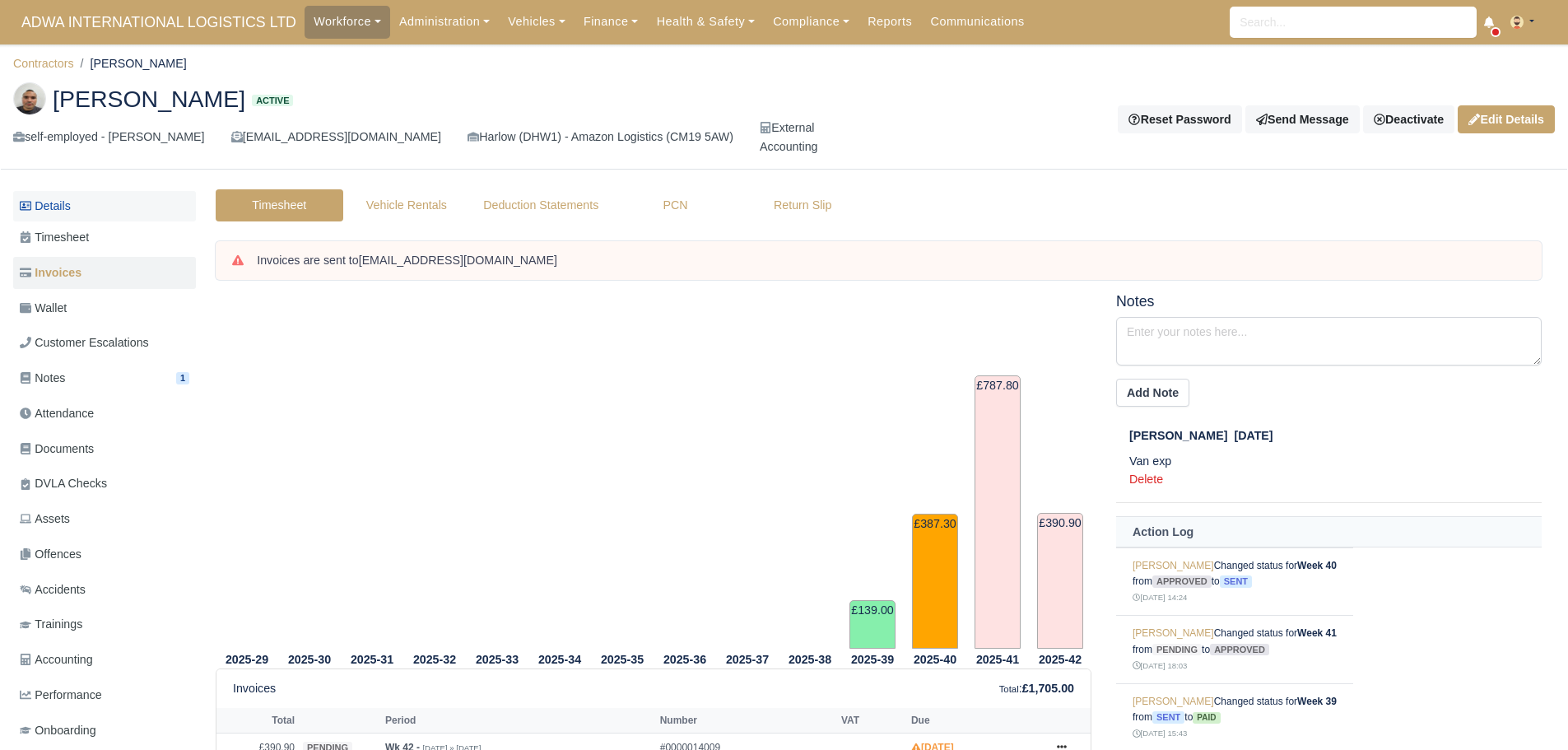
click at [65, 203] on link "Details" at bounding box center [104, 205] width 183 height 30
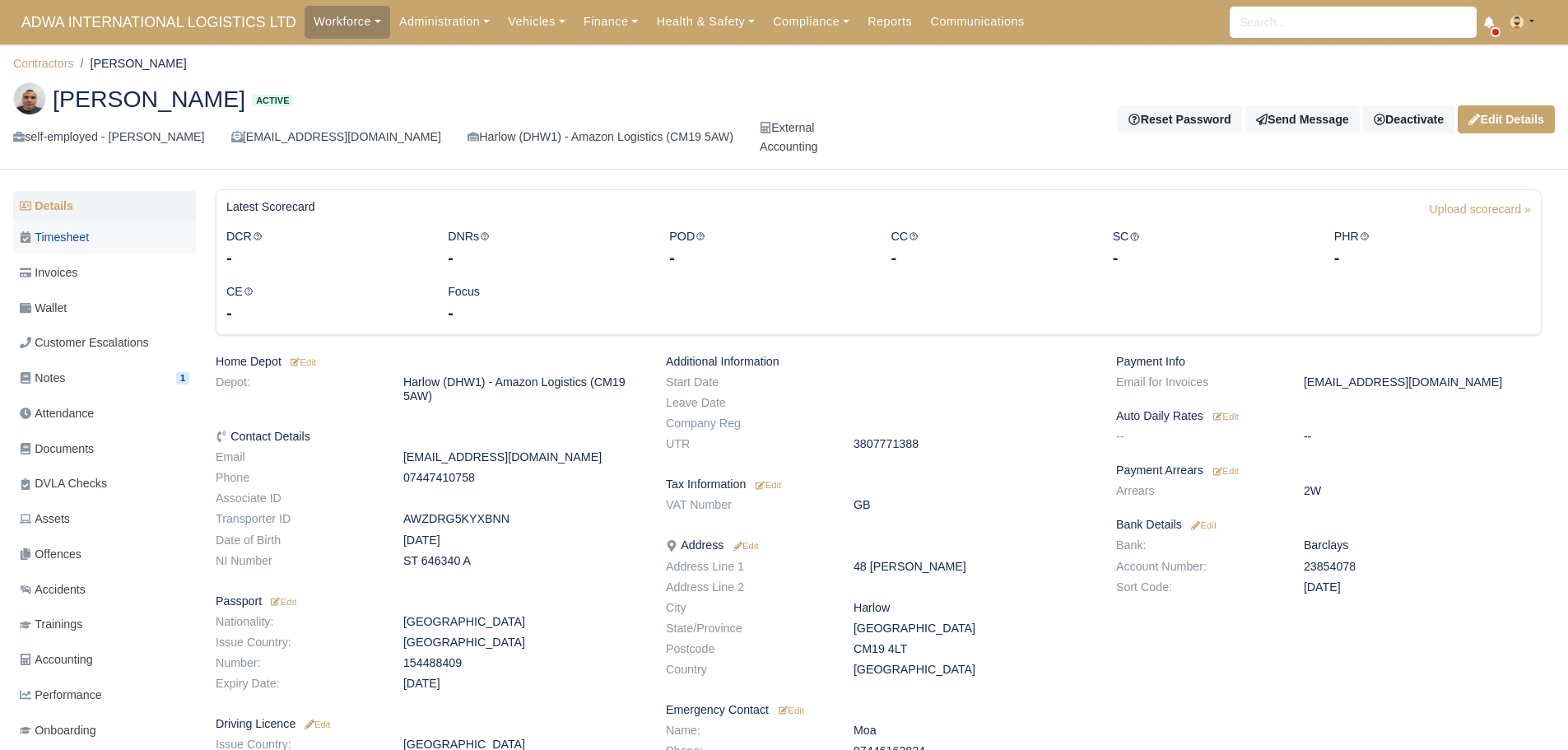
click at [65, 232] on span "Timesheet" at bounding box center [55, 238] width 69 height 19
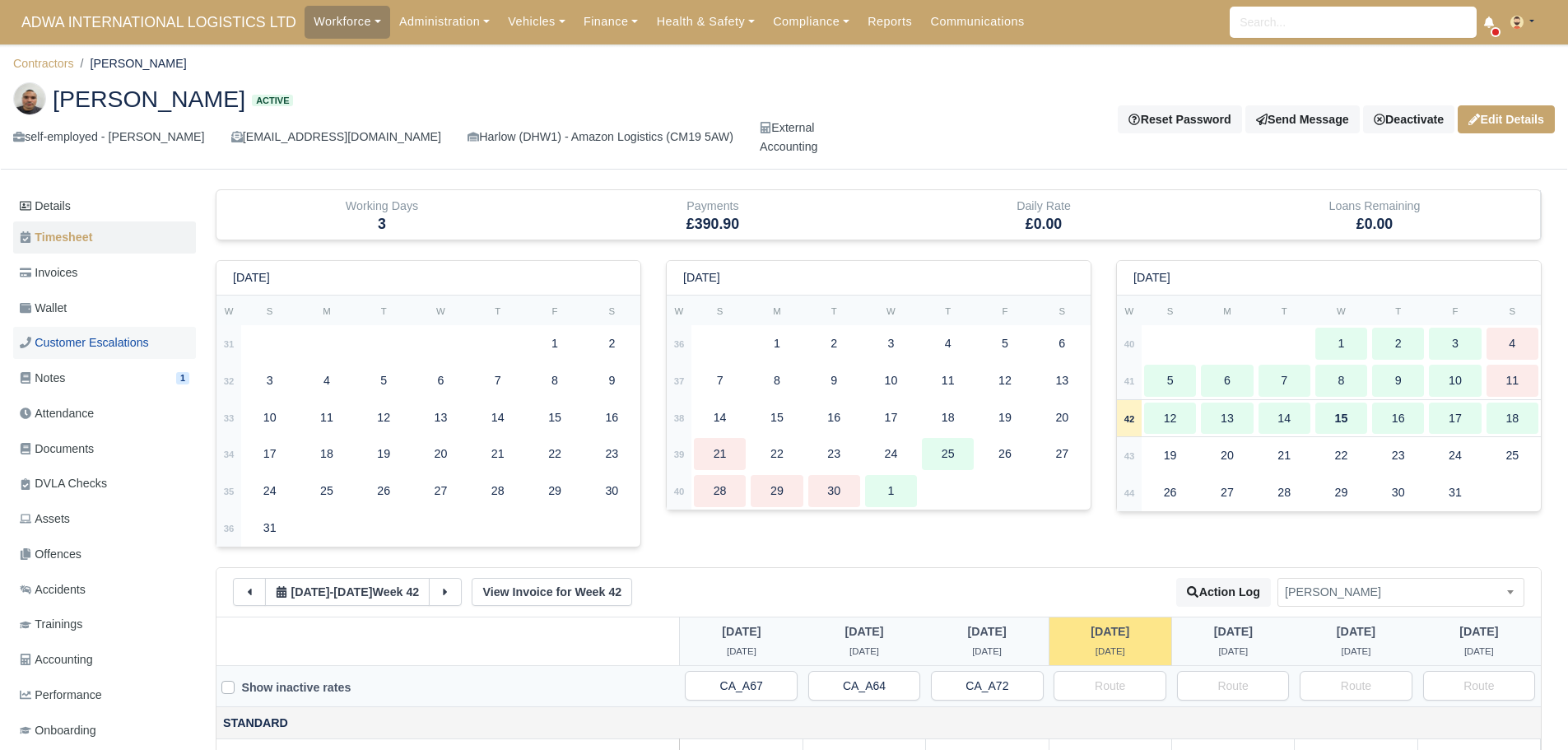
click at [111, 341] on span "Customer Escalations" at bounding box center [84, 343] width 129 height 19
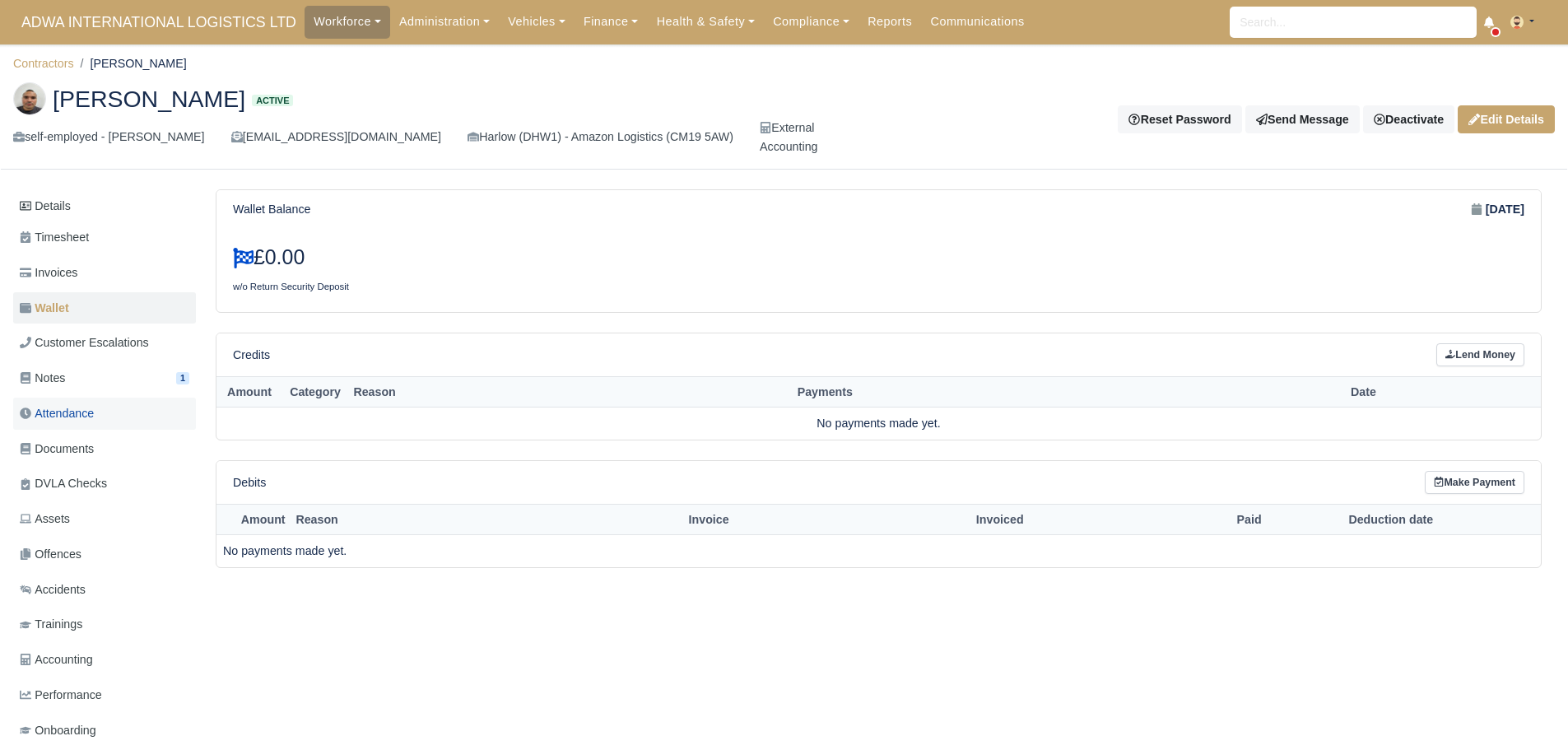
click at [109, 411] on link "Attendance" at bounding box center [104, 414] width 183 height 32
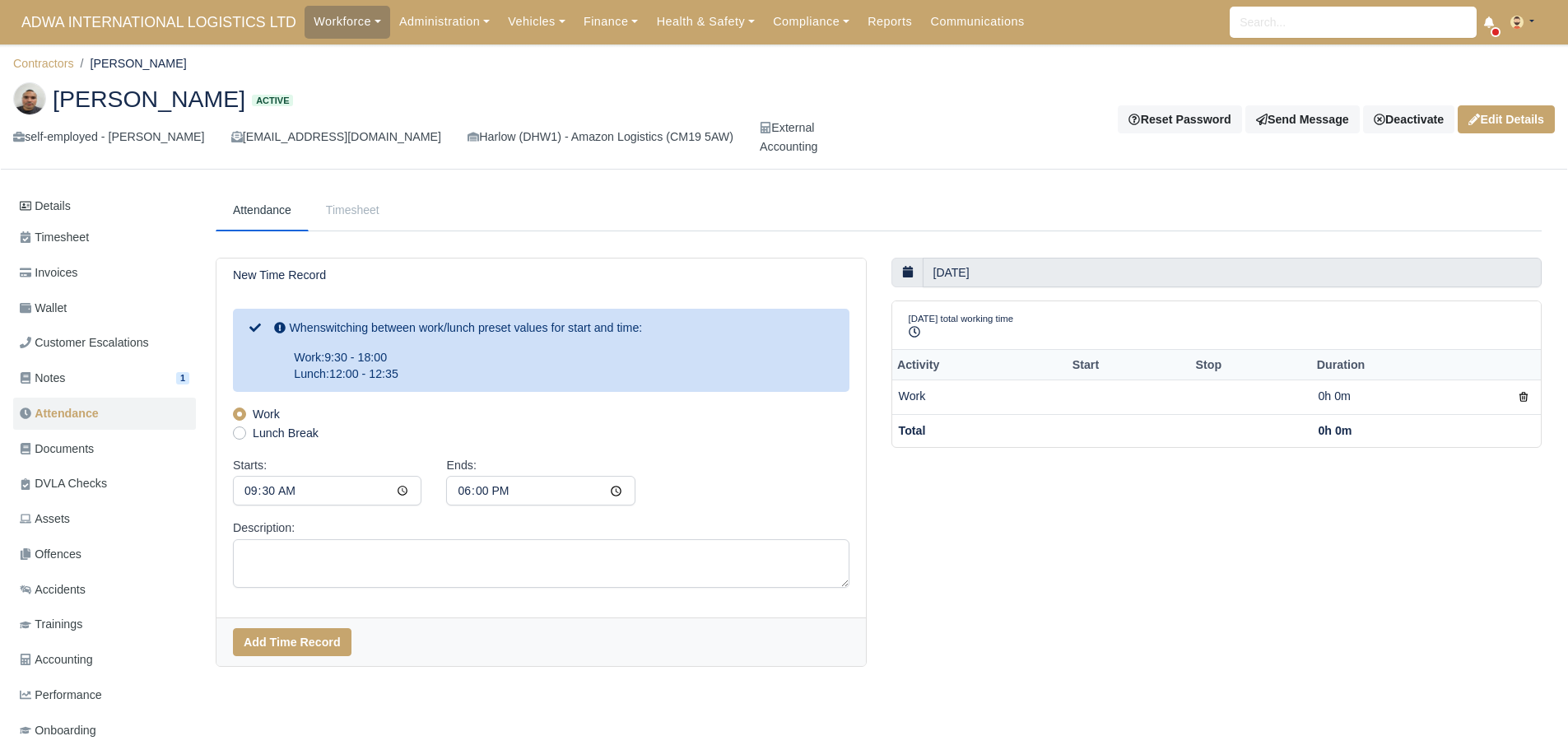
click at [110, 450] on link "Documents" at bounding box center [104, 448] width 183 height 32
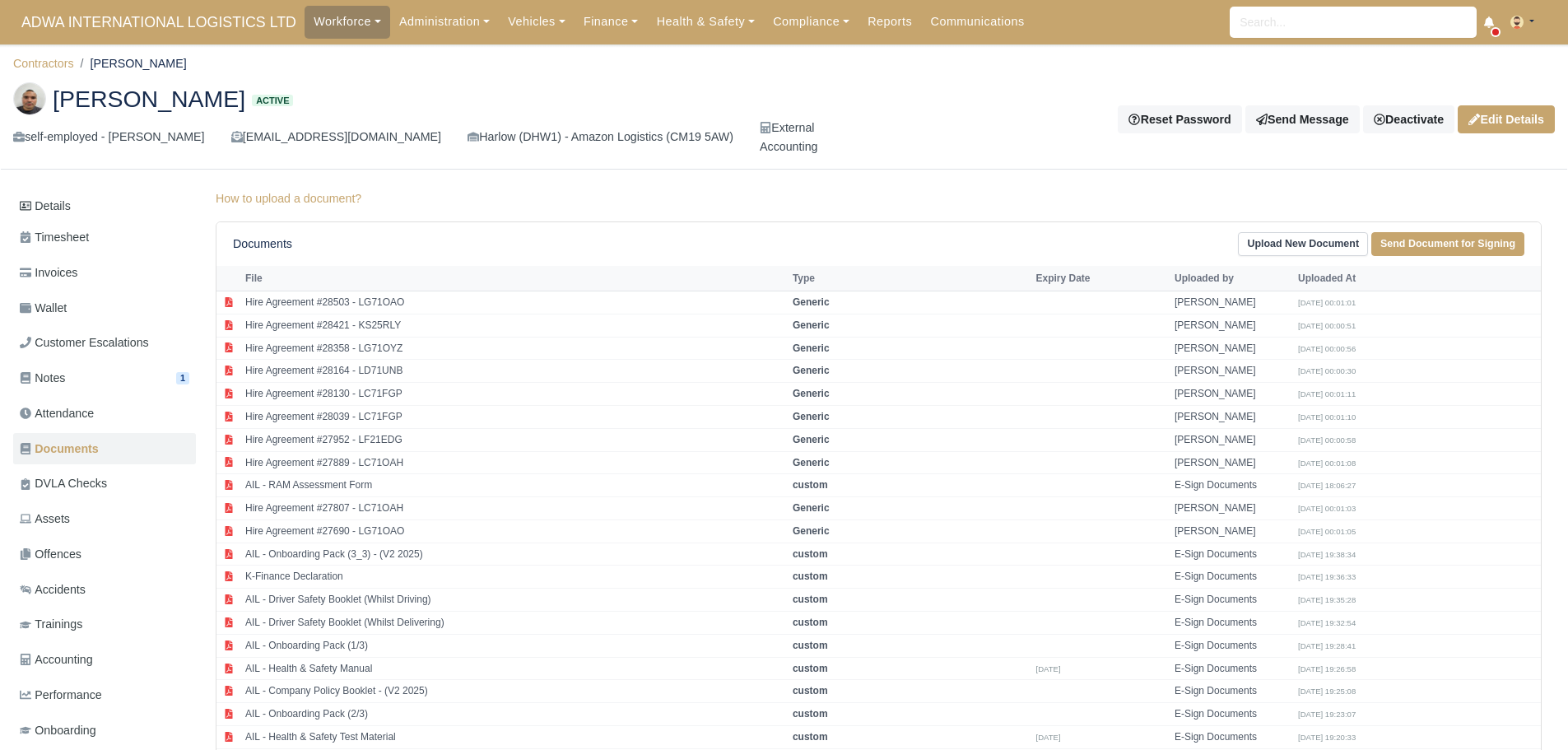
click at [103, 514] on link "Assets" at bounding box center [104, 518] width 183 height 32
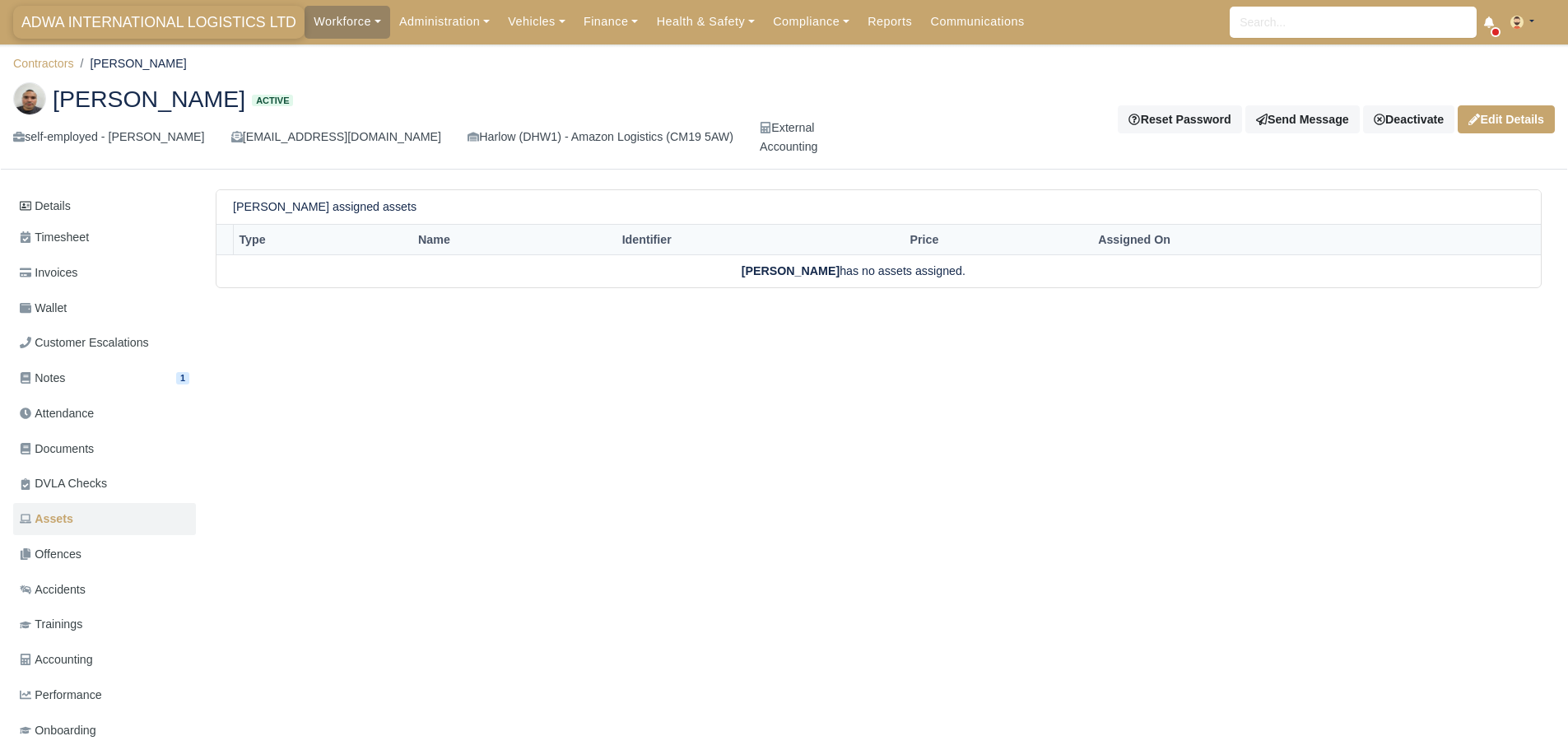
click at [100, 22] on span "ADWA INTERNATIONAL LOGISTICS LTD" at bounding box center [159, 23] width 291 height 33
click at [1533, 19] on button at bounding box center [1528, 23] width 54 height 24
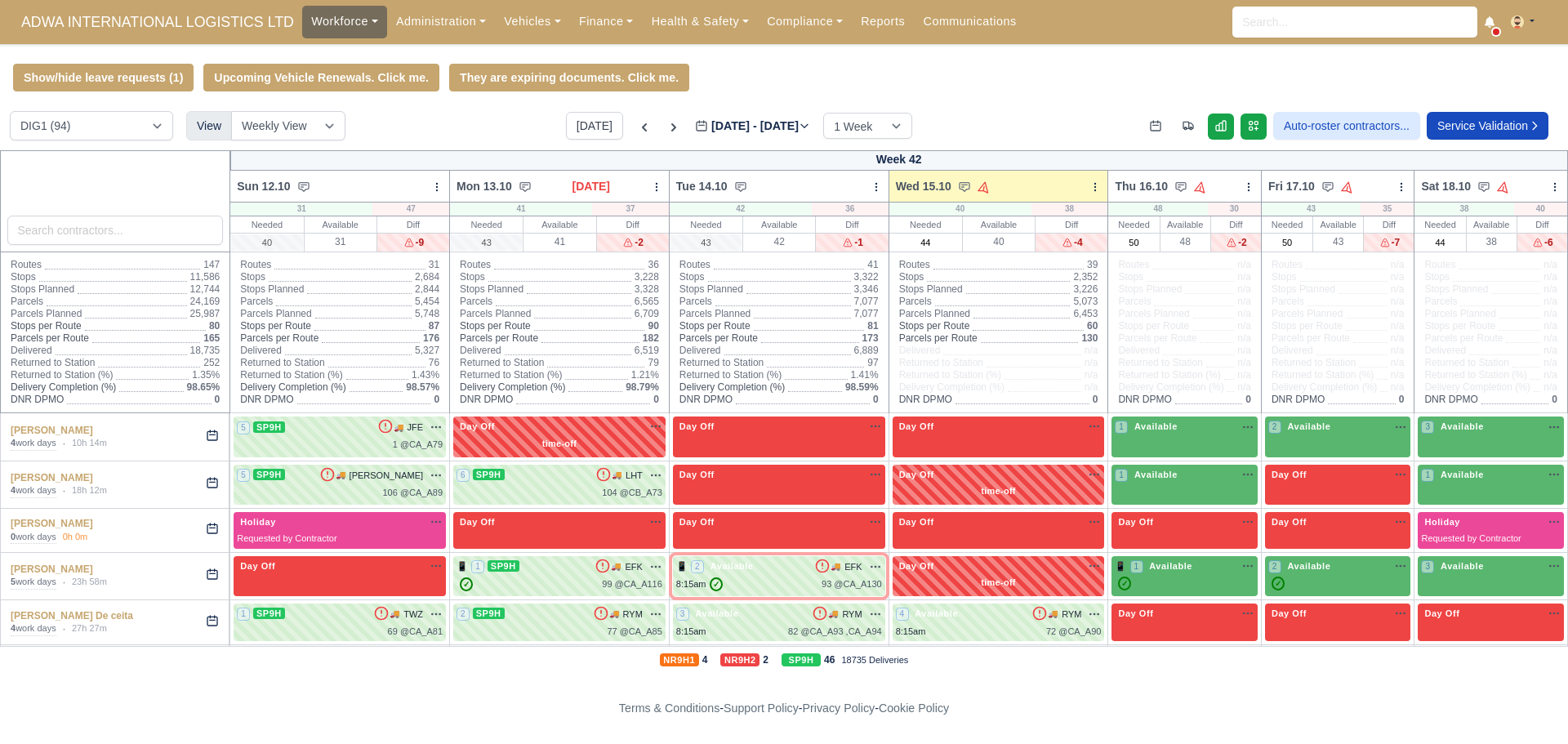
click at [314, 24] on link "Workforce" at bounding box center [344, 22] width 85 height 32
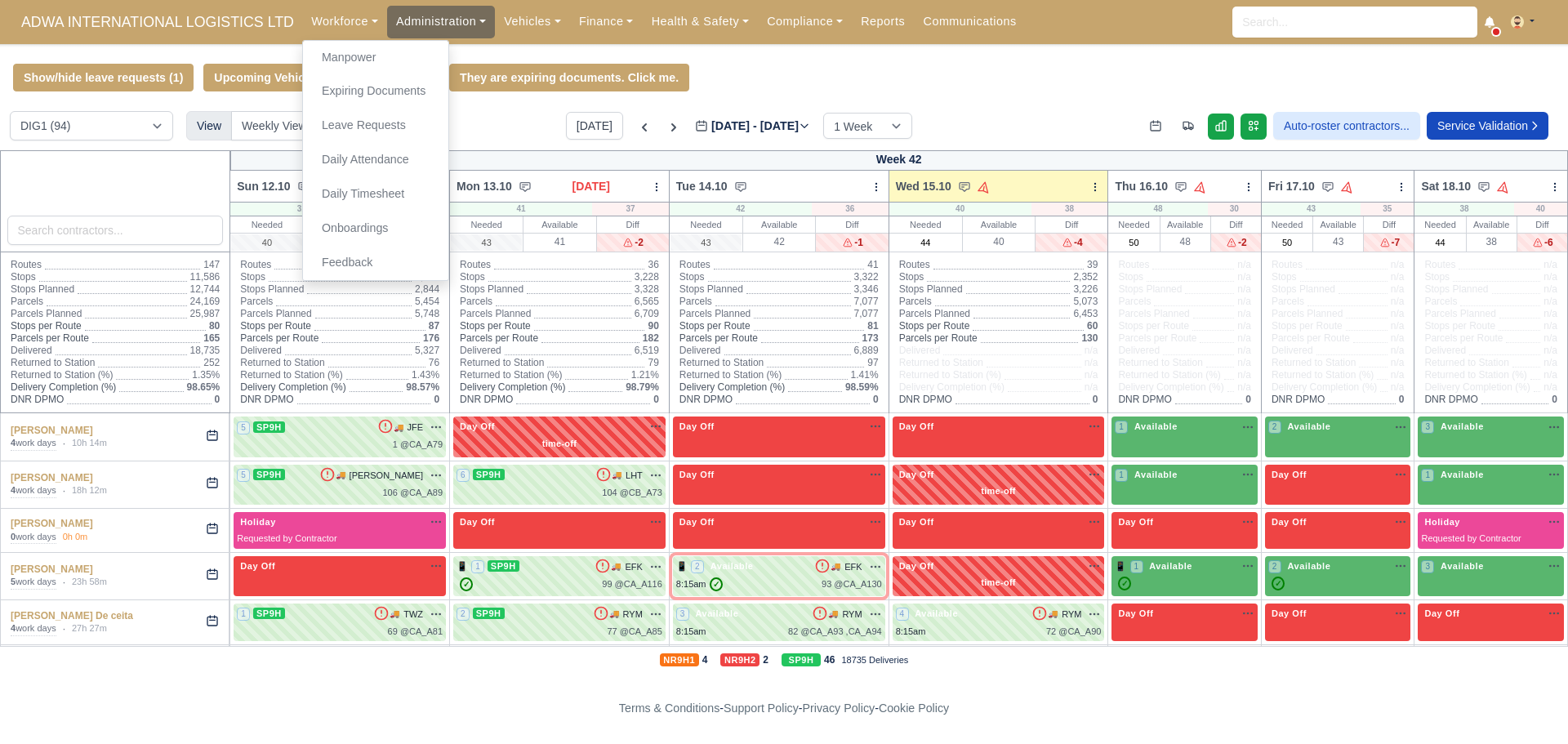
click at [410, 20] on link "Administration" at bounding box center [440, 22] width 108 height 32
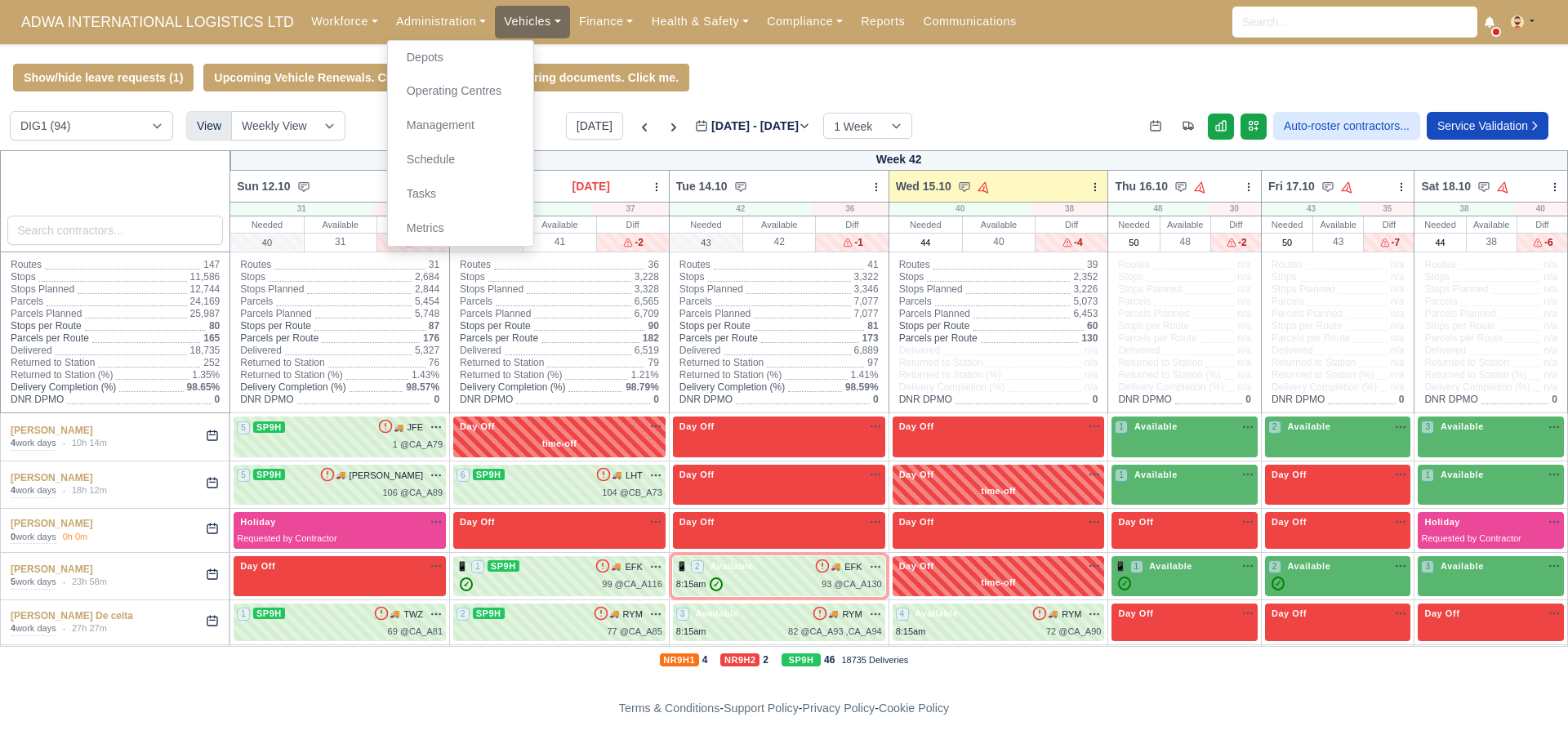
click at [513, 16] on link "Vehicles" at bounding box center [532, 22] width 75 height 32
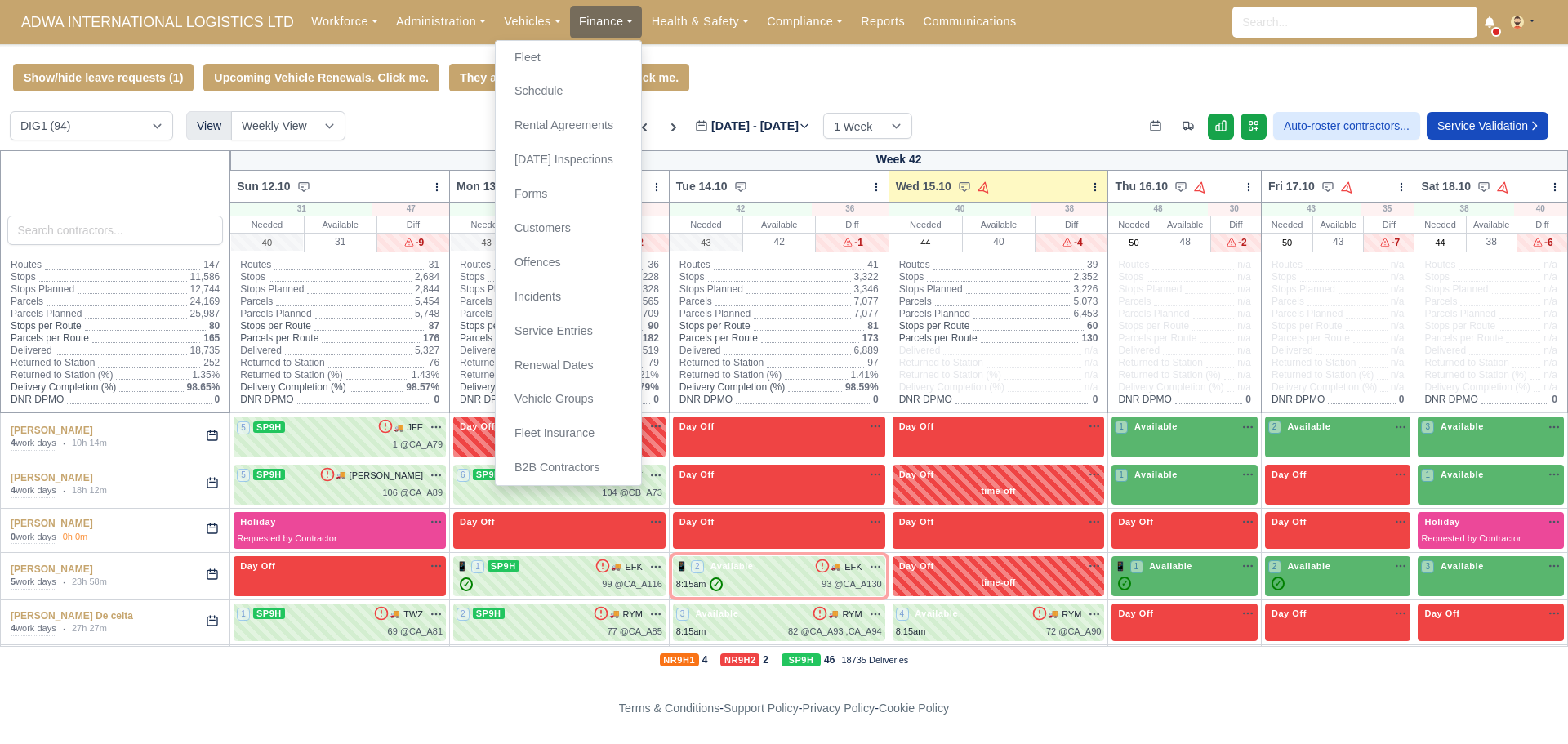
click at [601, 16] on link "Finance" at bounding box center [606, 22] width 72 height 32
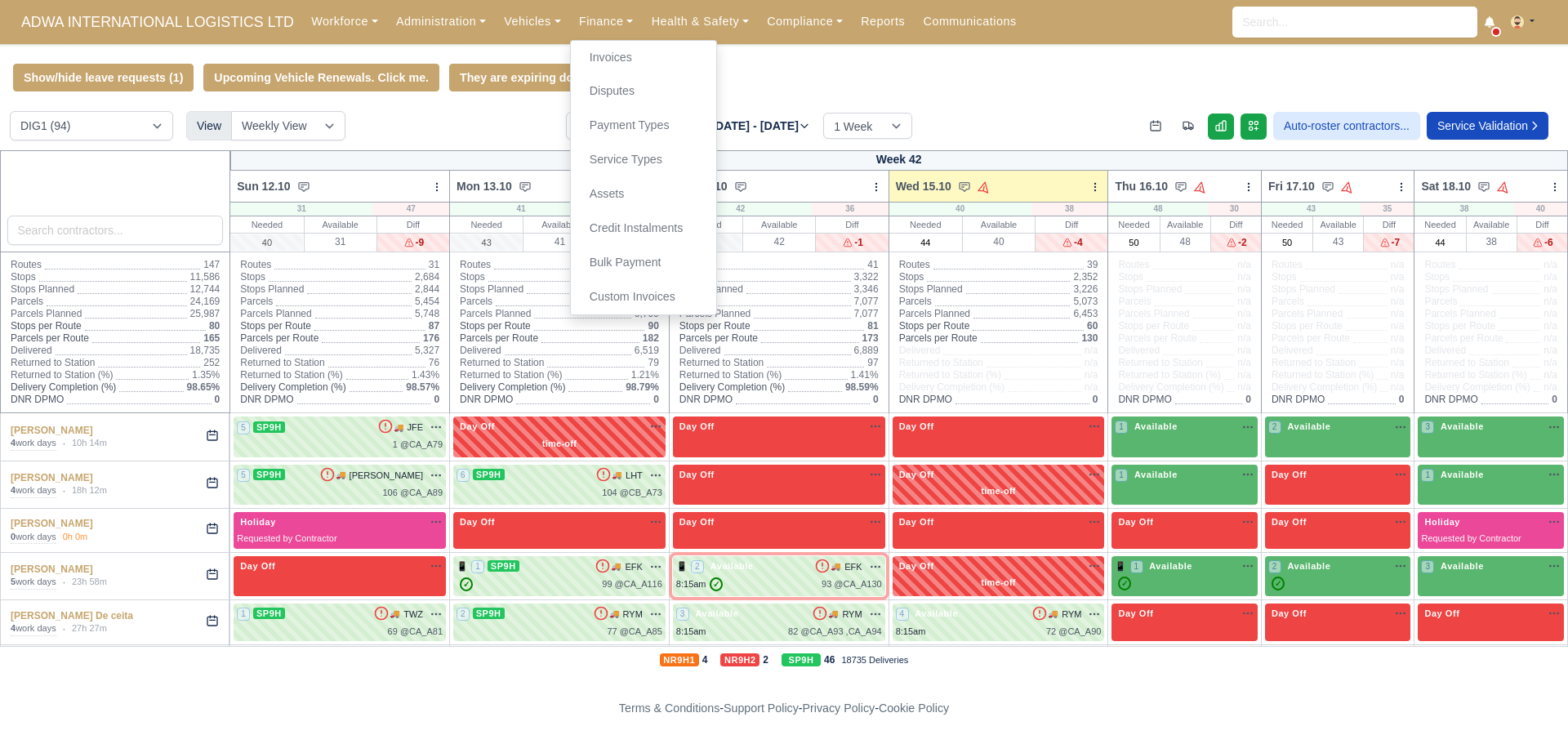
click at [414, 124] on div "DIG1 (94) DHW1 (56) View Weekly View Wave times Daily Roster [DATE] [DATE] - [D…" at bounding box center [784, 131] width 1568 height 40
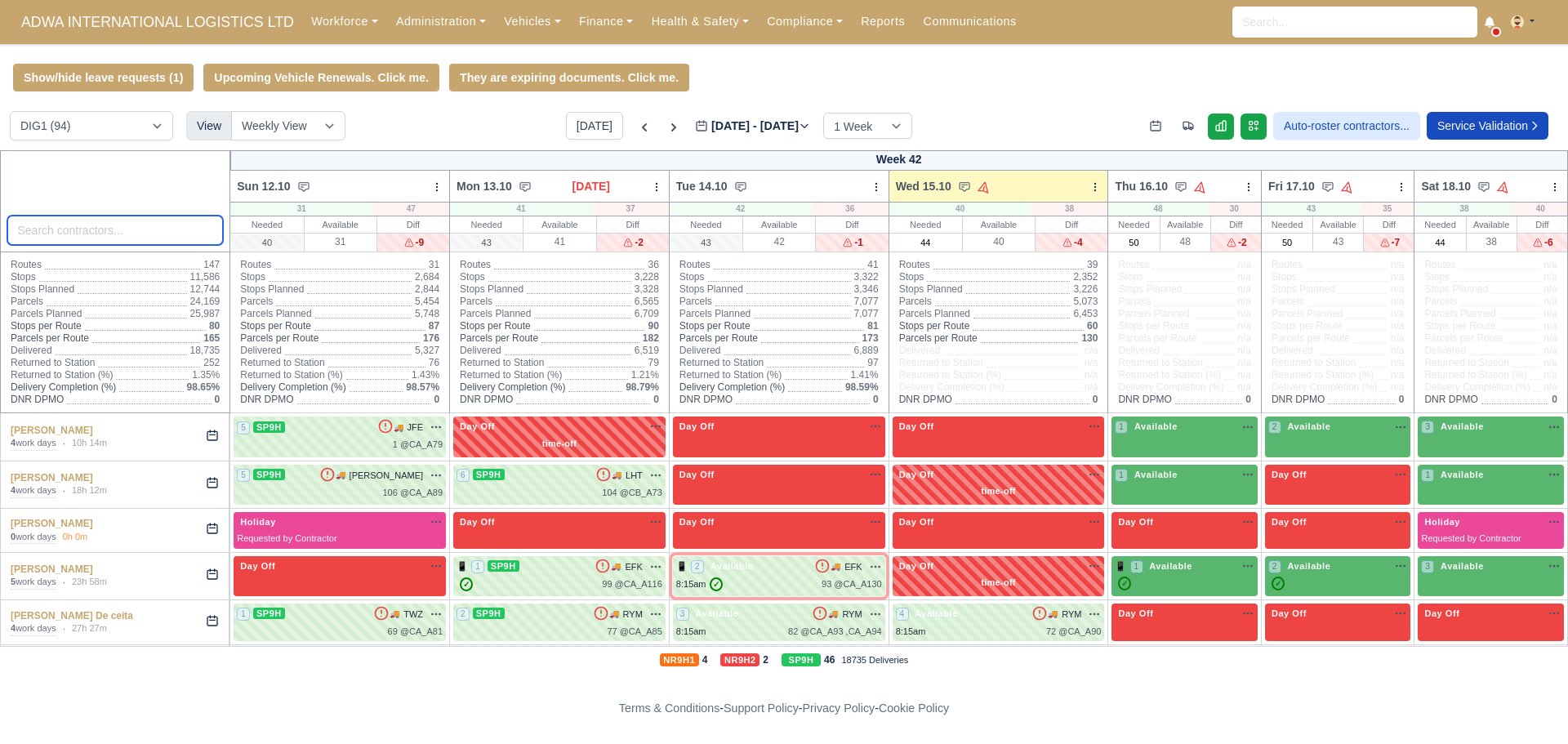
click at [72, 237] on input "search" at bounding box center [116, 231] width 217 height 29
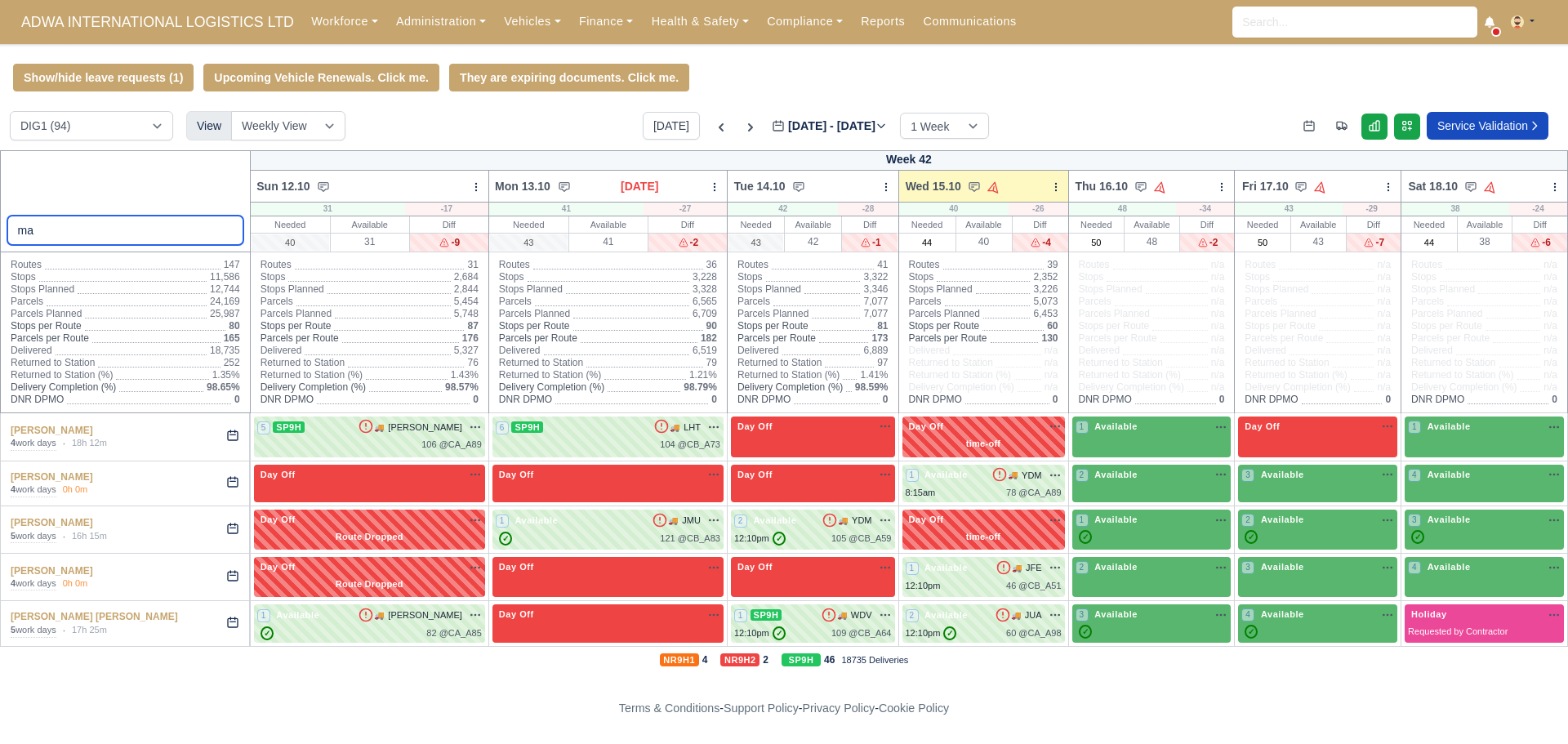
type input "ma"
